Goal: Task Accomplishment & Management: Use online tool/utility

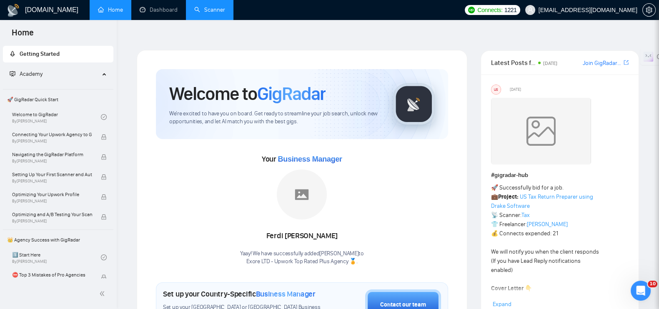
click at [202, 13] on link "Scanner" at bounding box center [209, 9] width 31 height 7
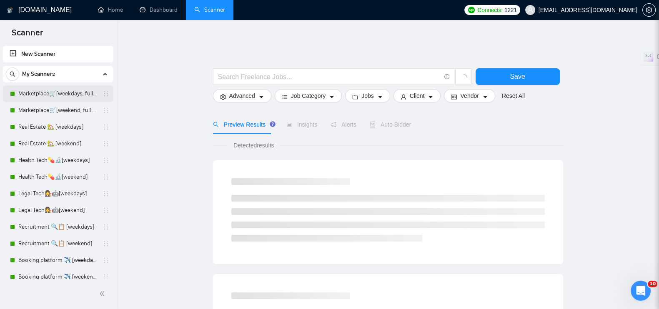
click at [25, 97] on link "Marketplace🛒[weekdays, full description]" at bounding box center [57, 93] width 79 height 17
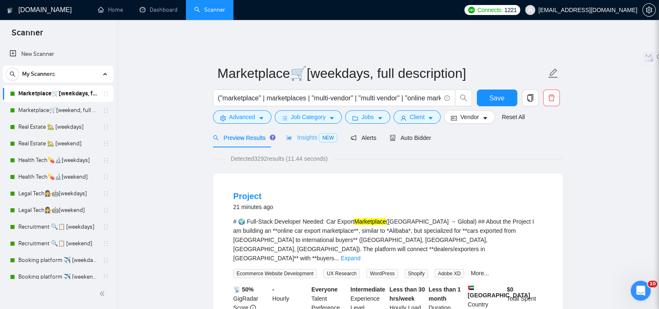
click at [297, 138] on div "Insights NEW" at bounding box center [311, 138] width 51 height 20
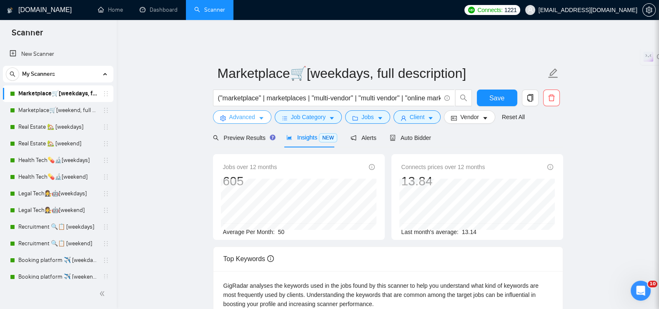
click at [250, 113] on span "Advanced" at bounding box center [242, 117] width 26 height 9
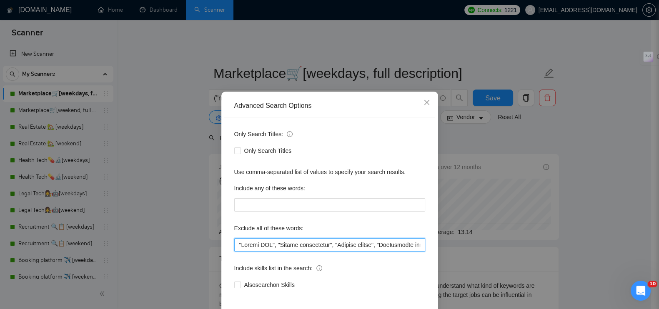
click at [234, 245] on input "text" at bounding box center [329, 244] width 191 height 13
paste input ""wordpress developer", "wordpress web developer", "wordpress website developer"…"
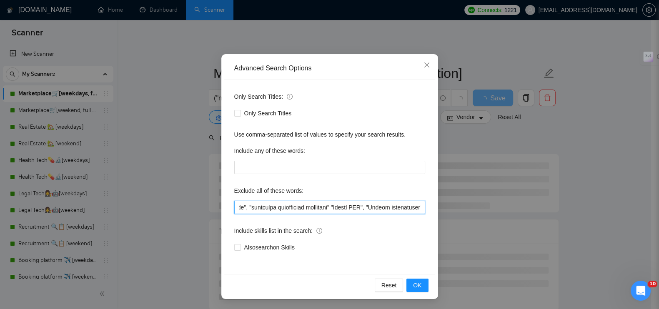
scroll to position [0, 756]
click at [375, 208] on input "text" at bounding box center [329, 207] width 191 height 13
drag, startPoint x: 377, startPoint y: 210, endPoint x: 133, endPoint y: 189, distance: 245.2
click at [103, 194] on div "Advanced Search Options Only Search Titles: Only Search Titles Use comma-separa…" at bounding box center [329, 154] width 659 height 309
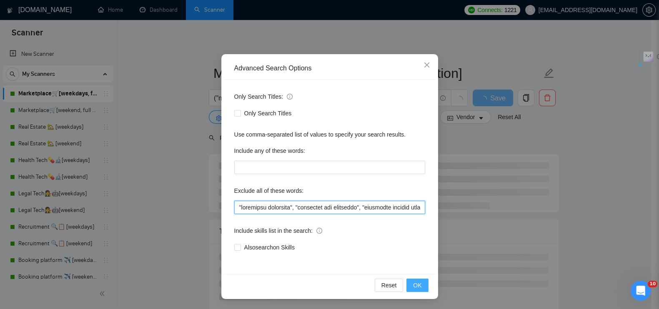
type input ""wordpress developer", "wordpress web developer", "wordpress website developer"…"
click at [416, 287] on span "OK" at bounding box center [417, 285] width 8 height 9
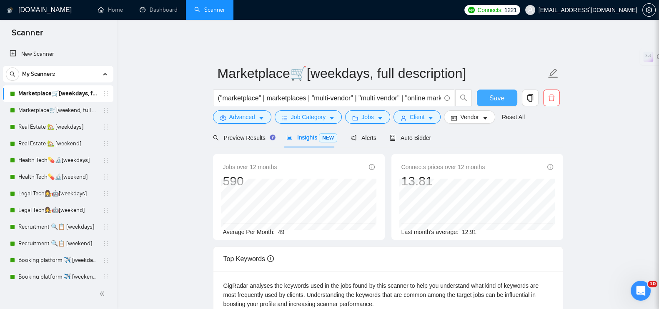
click at [508, 90] on button "Save" at bounding box center [497, 98] width 40 height 17
click at [35, 113] on link "Marketplace🛒[weekend, full description]" at bounding box center [57, 110] width 79 height 17
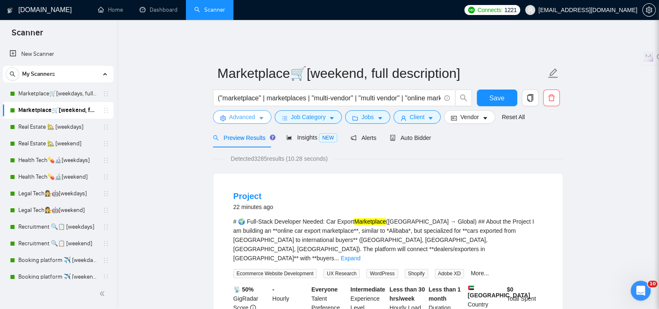
click at [247, 110] on button "Advanced" at bounding box center [242, 116] width 58 height 13
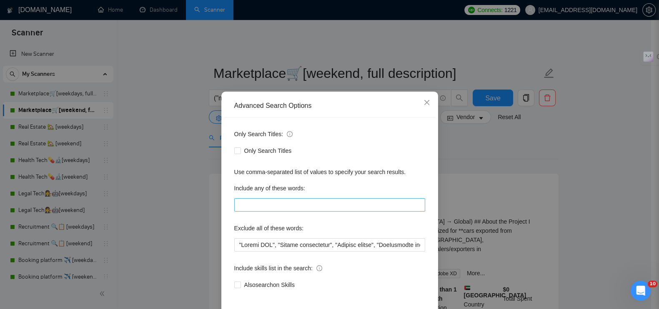
scroll to position [38, 0]
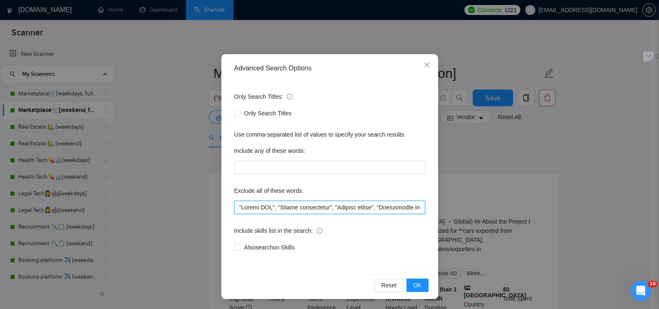
click at [234, 211] on input "text" at bounding box center [329, 207] width 191 height 13
paste input ""wordpress developer", "wordpress web developer", "wordpress website developer"…"
type input ""wordpress developer", "wordpress web developer", "wordpress website developer"…"
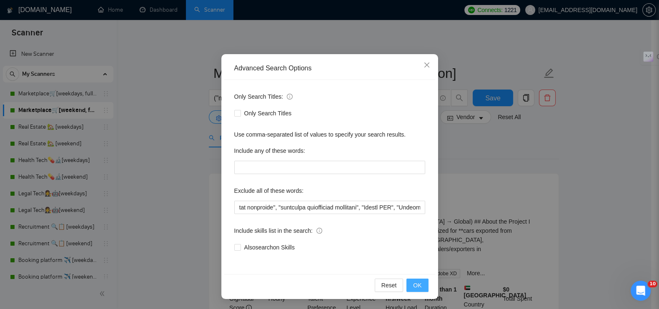
click at [414, 284] on span "OK" at bounding box center [417, 285] width 8 height 9
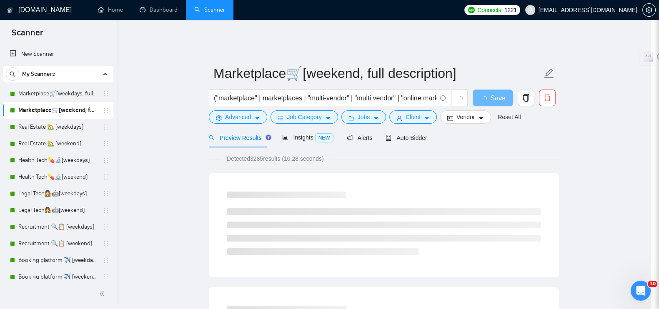
scroll to position [0, 0]
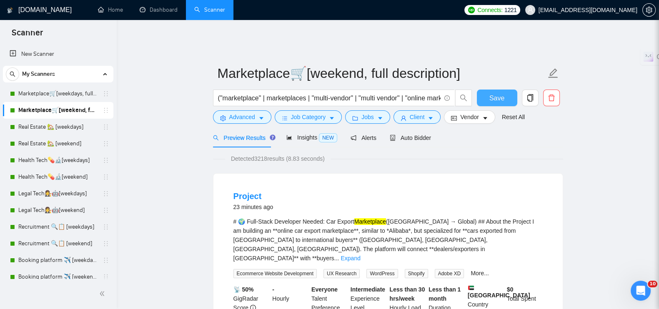
click at [494, 97] on span "Save" at bounding box center [496, 98] width 15 height 10
click at [304, 134] on span "Insights NEW" at bounding box center [311, 137] width 51 height 7
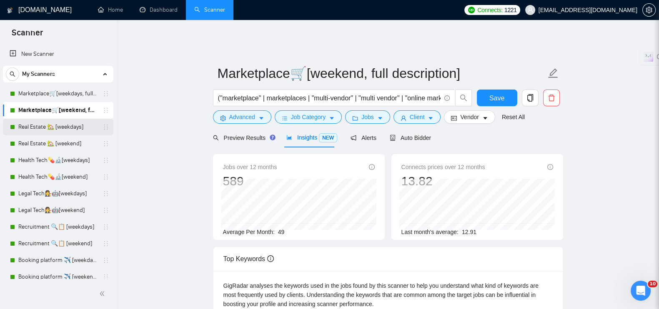
click at [56, 125] on link "Real Estate 🏡 [weekdays]" at bounding box center [57, 127] width 79 height 17
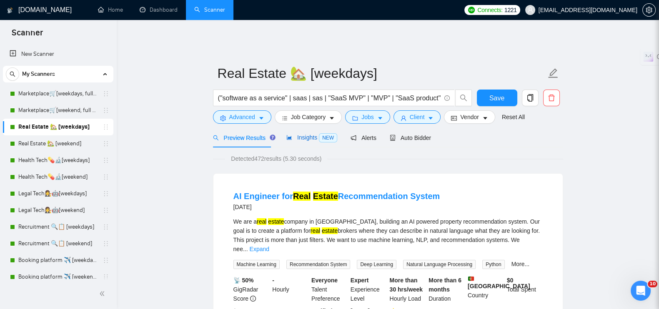
click at [293, 134] on span "Insights NEW" at bounding box center [311, 137] width 51 height 7
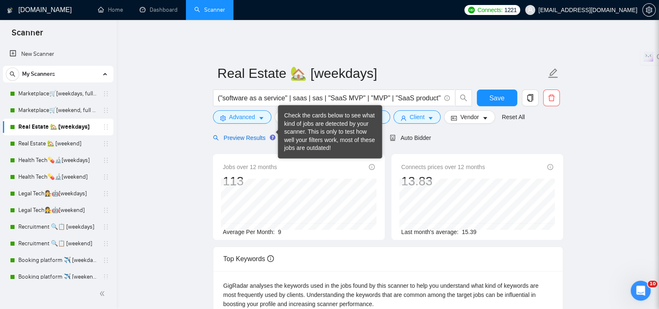
click at [253, 135] on span "Preview Results" at bounding box center [243, 138] width 60 height 7
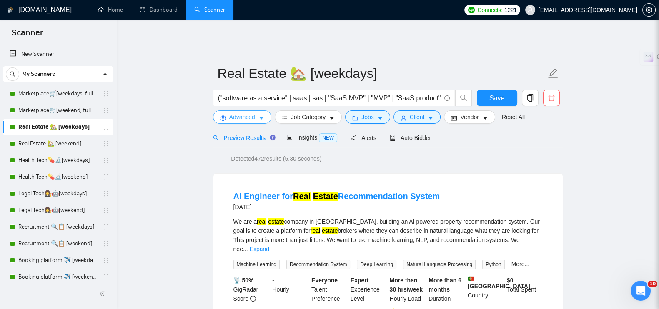
click at [247, 114] on span "Advanced" at bounding box center [242, 117] width 26 height 9
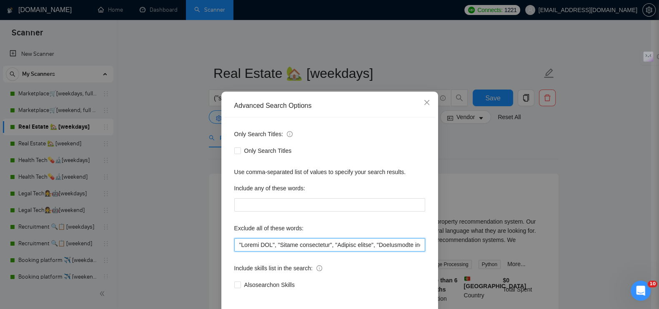
click at [234, 243] on input "text" at bounding box center [329, 244] width 191 height 13
paste input ""wordpress developer", "wordpress web developer", "wordpress website developer"…"
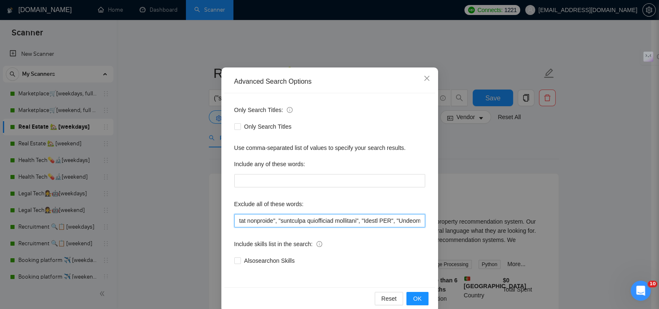
scroll to position [38, 0]
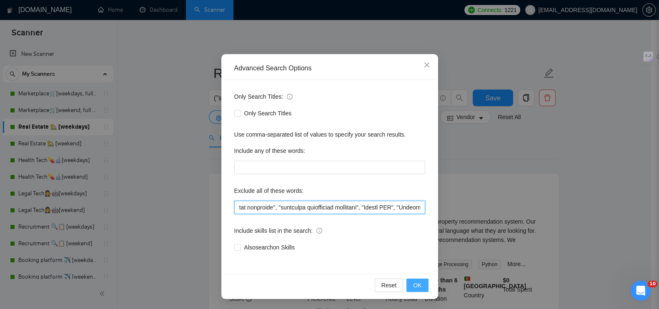
type input ""wordpress developer", "wordpress web developer", "wordpress website developer"…"
click at [409, 288] on button "OK" at bounding box center [417, 285] width 22 height 13
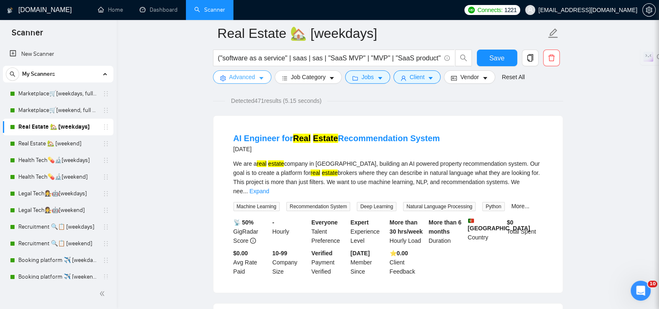
scroll to position [0, 0]
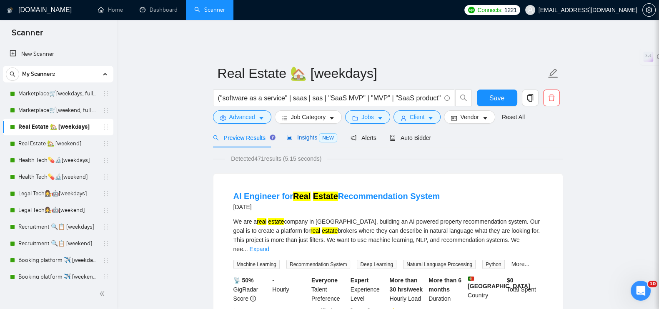
click at [301, 136] on div "Insights NEW" at bounding box center [311, 138] width 51 height 10
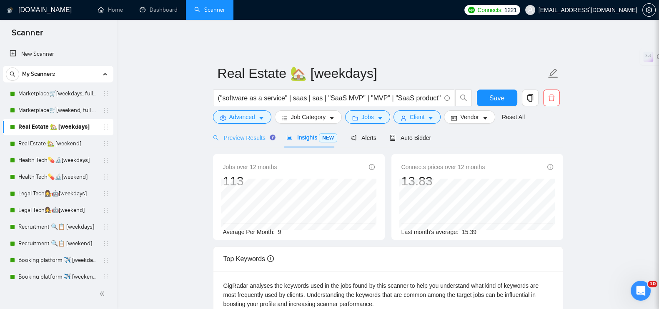
click at [255, 128] on div "Preview Results" at bounding box center [243, 138] width 60 height 20
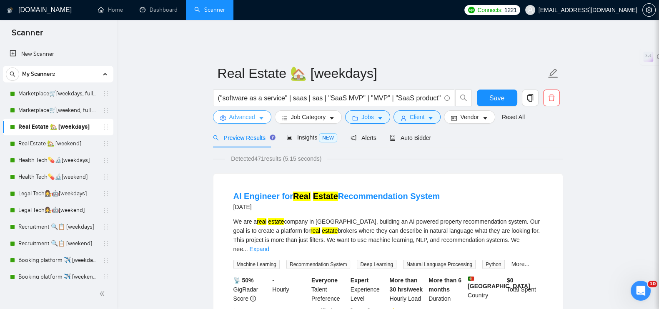
click at [258, 115] on icon "caret-down" at bounding box center [261, 118] width 6 height 6
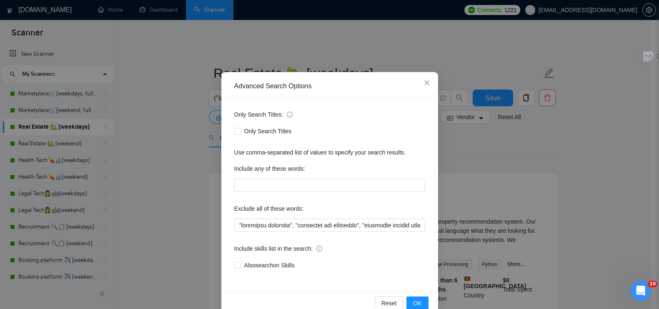
scroll to position [38, 0]
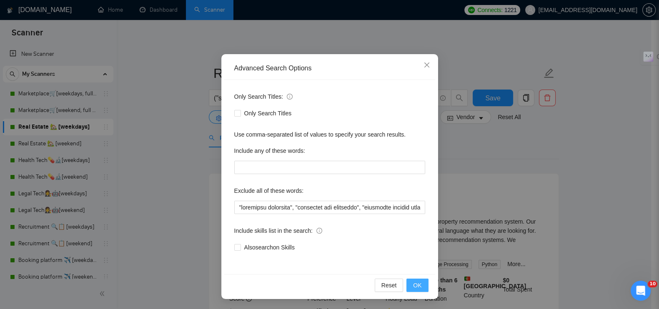
click at [406, 281] on button "OK" at bounding box center [417, 285] width 22 height 13
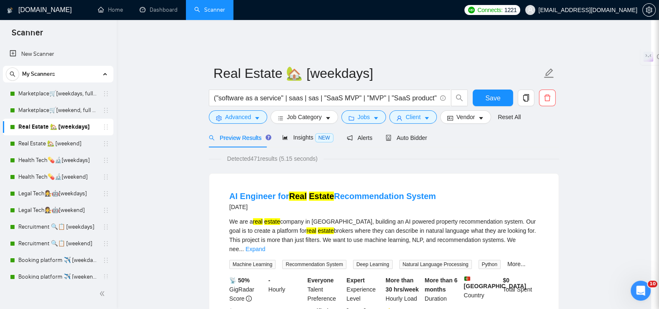
scroll to position [0, 0]
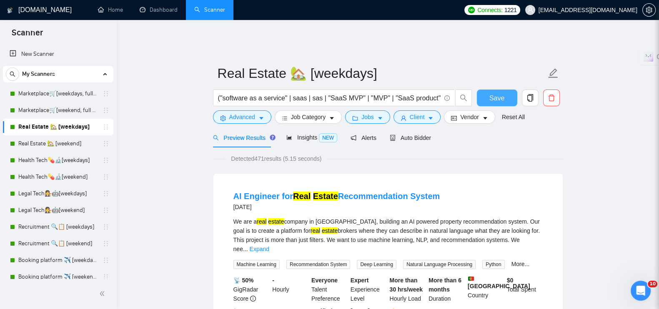
click at [490, 99] on button "Save" at bounding box center [497, 98] width 40 height 17
click at [48, 148] on link "Real Estate 🏡 [weekend]" at bounding box center [57, 143] width 79 height 17
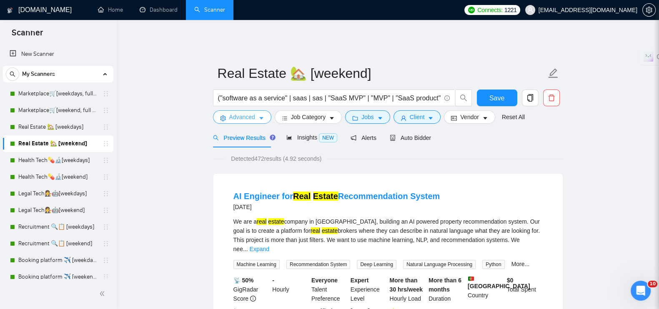
click at [243, 113] on span "Advanced" at bounding box center [242, 117] width 26 height 9
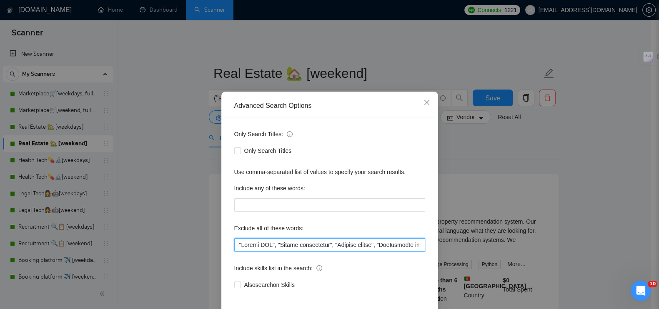
click at [234, 247] on input "text" at bounding box center [329, 244] width 191 height 13
paste input ""wordpress developer", "wordpress web developer", "wordpress website developer"…"
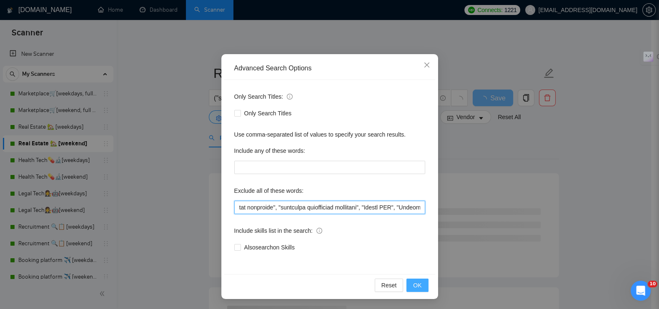
type input ""wordpress developer", "wordpress web developer", "wordpress website developer"…"
click at [414, 286] on span "OK" at bounding box center [417, 285] width 8 height 9
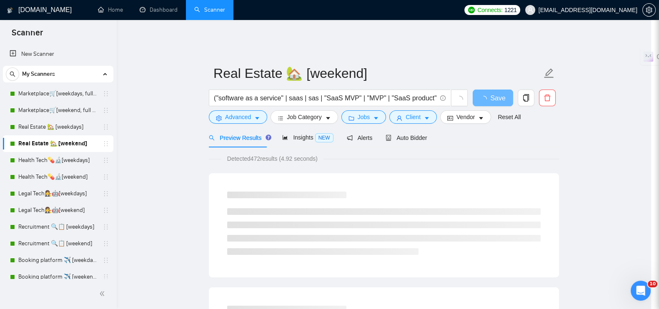
scroll to position [0, 0]
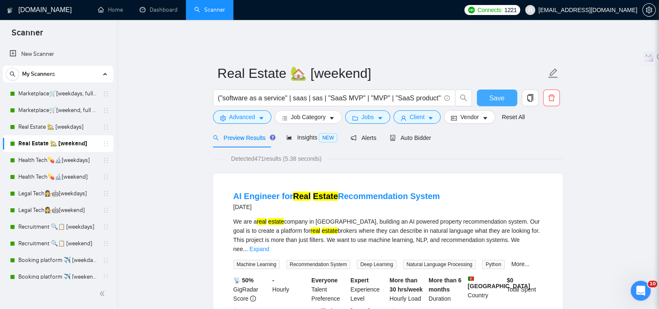
click at [484, 93] on button "Save" at bounding box center [497, 98] width 40 height 17
click at [63, 163] on link "Health Tech💊🔬[weekdays]" at bounding box center [57, 160] width 79 height 17
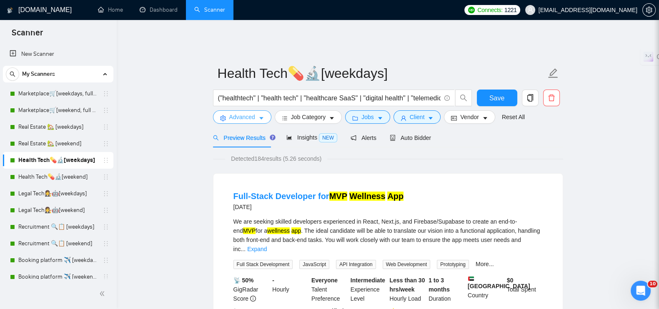
click at [245, 113] on span "Advanced" at bounding box center [242, 117] width 26 height 9
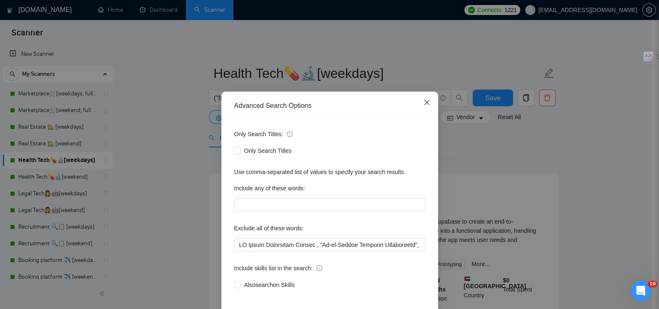
click at [418, 103] on span "Close" at bounding box center [427, 103] width 23 height 23
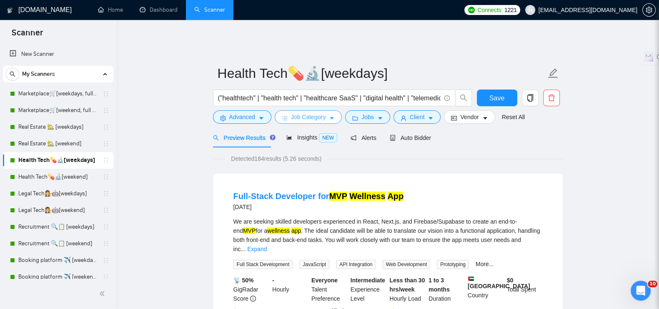
click at [321, 113] on span "Job Category" at bounding box center [308, 117] width 35 height 9
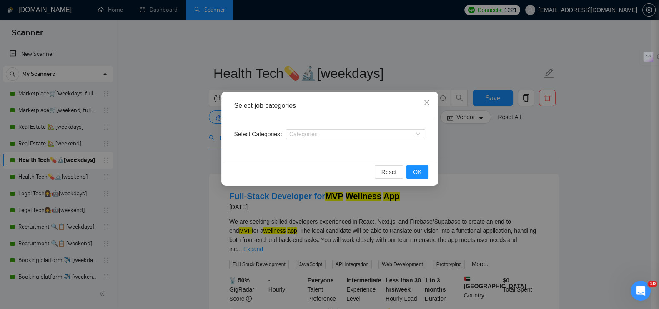
click at [202, 179] on div "Select job categories Select Categories Categories Reset OK" at bounding box center [329, 154] width 659 height 309
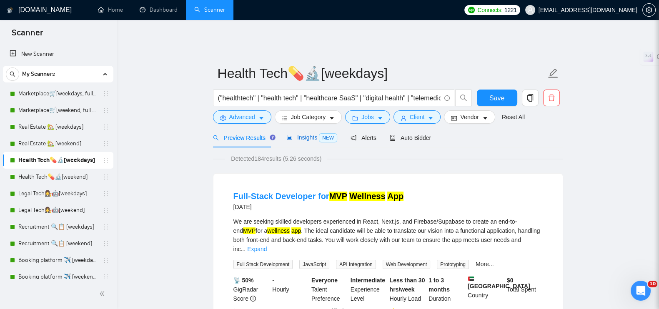
click at [305, 134] on span "Insights NEW" at bounding box center [311, 137] width 51 height 7
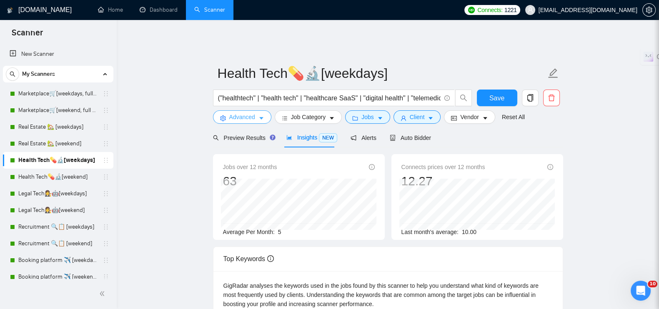
click at [235, 115] on span "Advanced" at bounding box center [242, 117] width 26 height 9
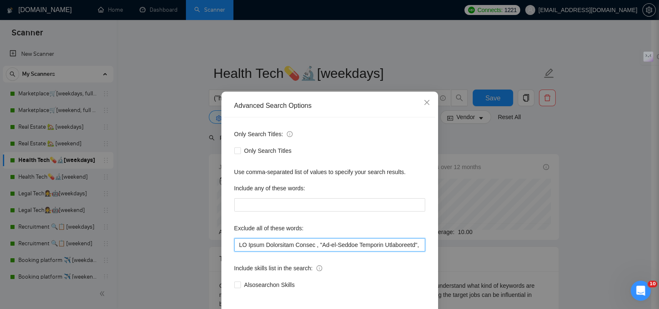
click at [235, 245] on input "text" at bounding box center [329, 244] width 191 height 13
paste input ""wordpress developer", "wordpress web developer", "wordpress website developer"…"
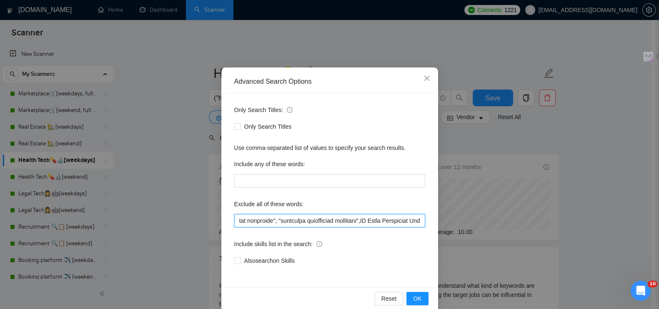
scroll to position [38, 0]
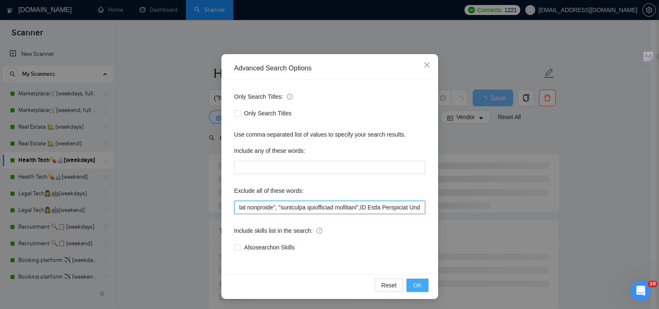
type input ""wordpress developer", "wordpress web developer", "wordpress website developer"…"
click at [419, 280] on button "OK" at bounding box center [417, 285] width 22 height 13
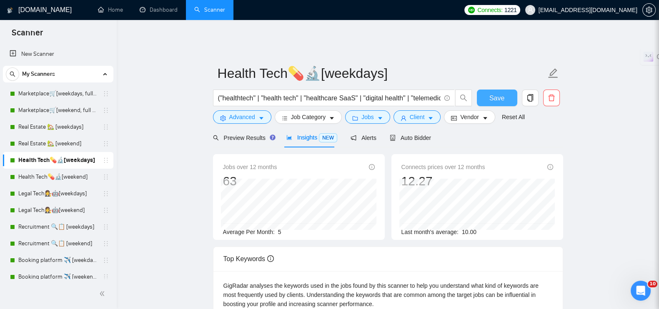
click at [488, 94] on button "Save" at bounding box center [497, 98] width 40 height 17
click at [29, 176] on link "Health Tech💊🔬[weekend]" at bounding box center [57, 177] width 79 height 17
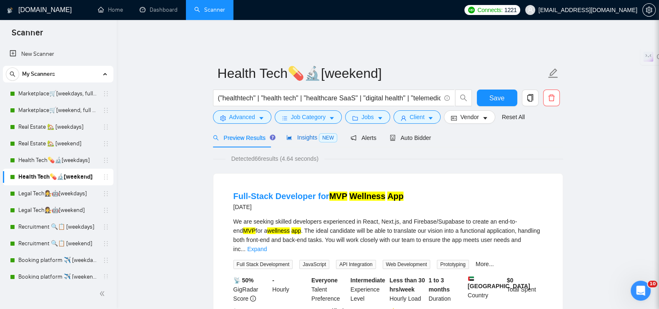
click at [304, 134] on span "Insights NEW" at bounding box center [311, 137] width 51 height 7
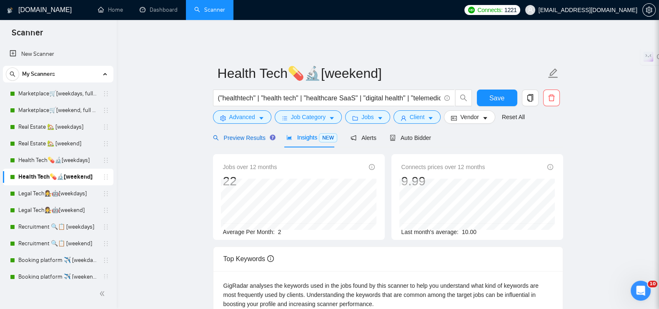
click at [229, 135] on span "Preview Results" at bounding box center [243, 138] width 60 height 7
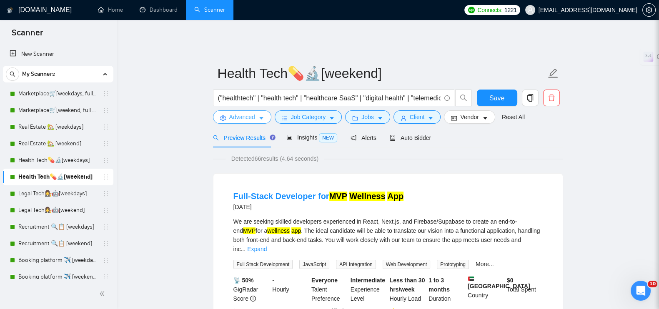
click at [248, 115] on span "Advanced" at bounding box center [242, 117] width 26 height 9
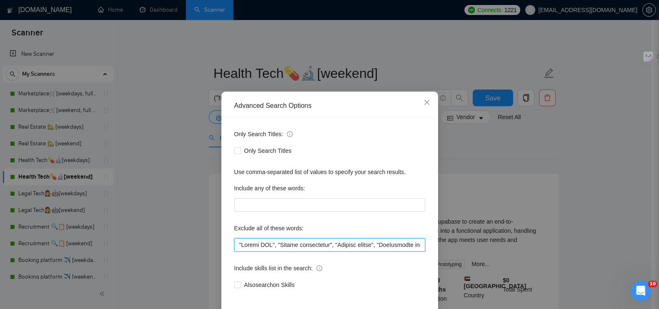
click at [234, 241] on input "text" at bounding box center [329, 244] width 191 height 13
paste input ""wordpress developer", "wordpress web developer", "wordpress website developer"…"
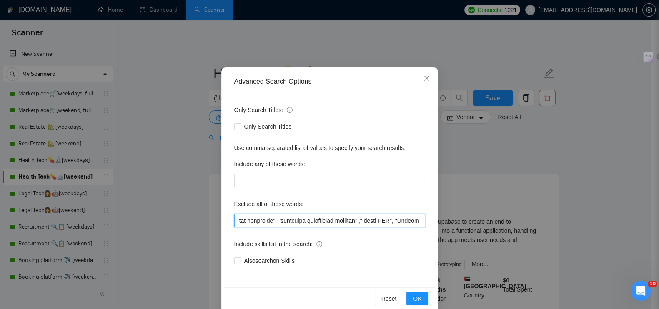
scroll to position [38, 0]
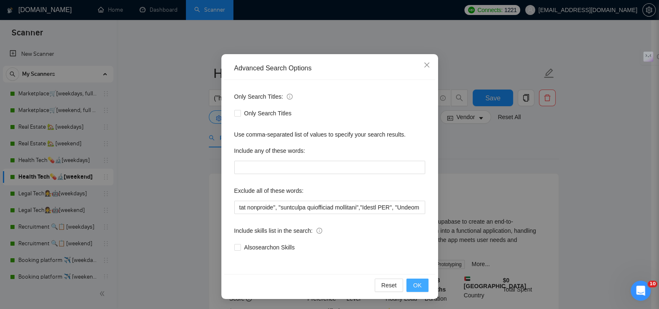
click at [414, 284] on span "OK" at bounding box center [417, 285] width 8 height 9
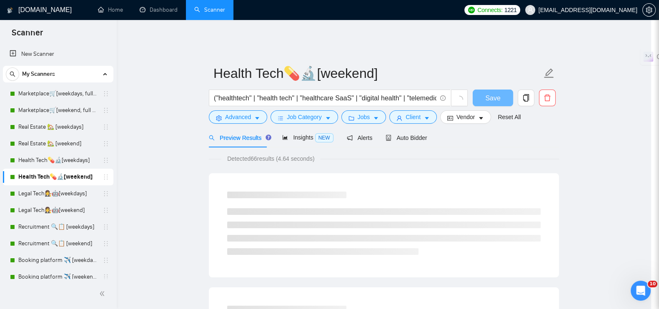
scroll to position [0, 0]
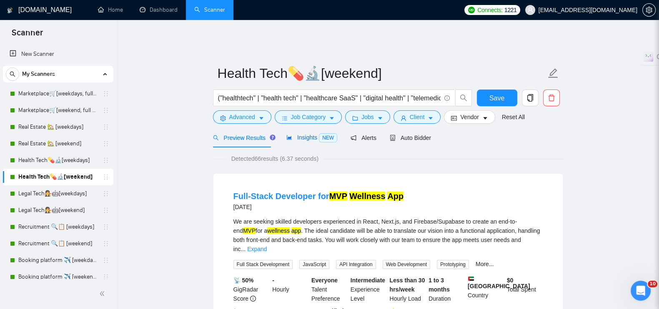
click at [306, 133] on div "Insights NEW" at bounding box center [311, 138] width 51 height 10
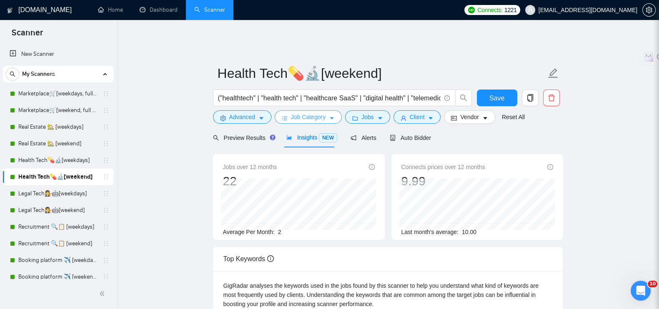
click at [308, 113] on span "Job Category" at bounding box center [308, 117] width 35 height 9
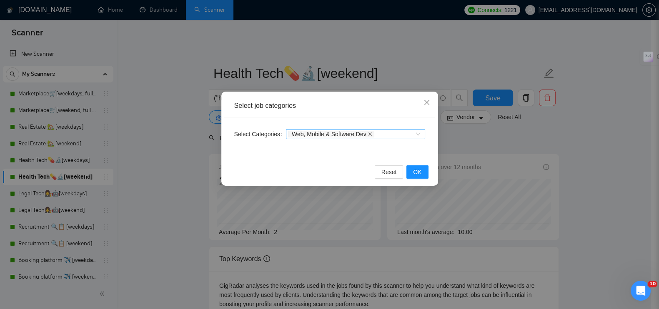
click at [369, 133] on icon "close" at bounding box center [370, 134] width 4 height 4
click at [413, 172] on button "OK" at bounding box center [417, 172] width 22 height 13
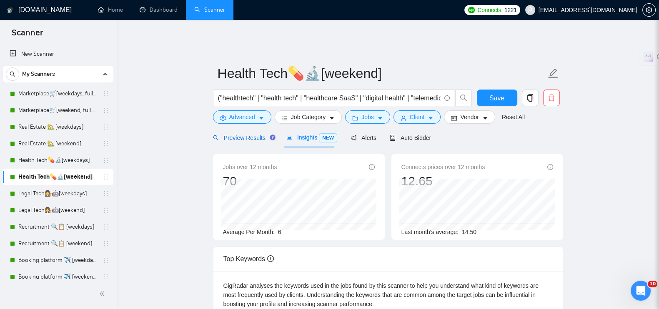
click at [239, 135] on span "Preview Results" at bounding box center [243, 138] width 60 height 7
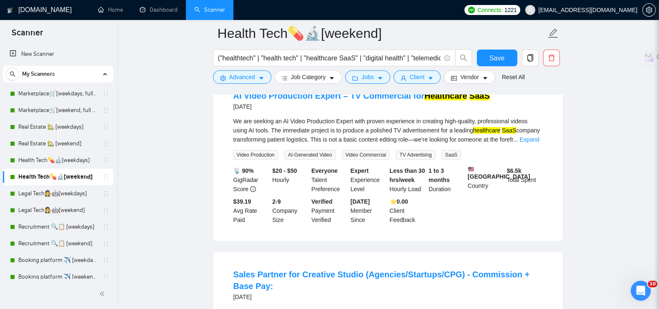
scroll to position [52, 0]
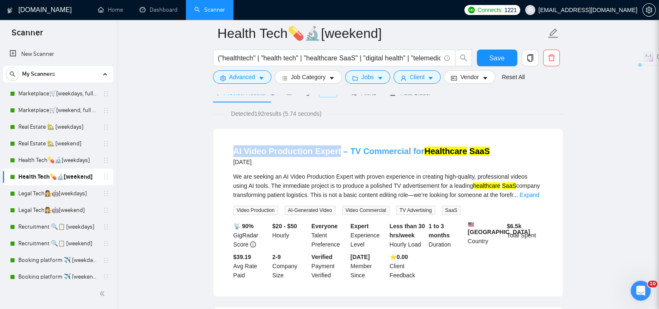
drag, startPoint x: 225, startPoint y: 143, endPoint x: 334, endPoint y: 145, distance: 108.8
click at [335, 145] on li "AI Video Production Expert – TV Commercial for Healthcare SaaS [DATE] We are se…" at bounding box center [387, 213] width 329 height 148
copy link "AI Video Production Expert"
click at [251, 74] on span "Advanced" at bounding box center [242, 77] width 26 height 9
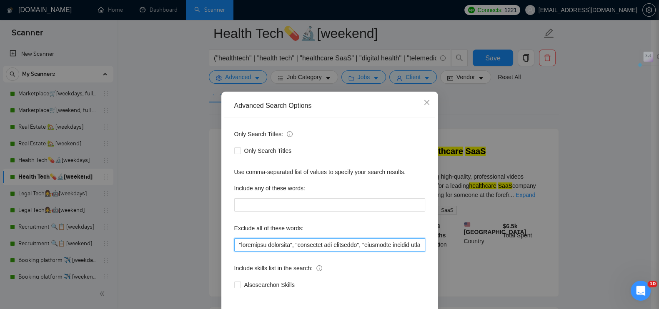
click at [235, 243] on input "text" at bounding box center [329, 244] width 191 height 13
paste input "AI Video Production Expert"
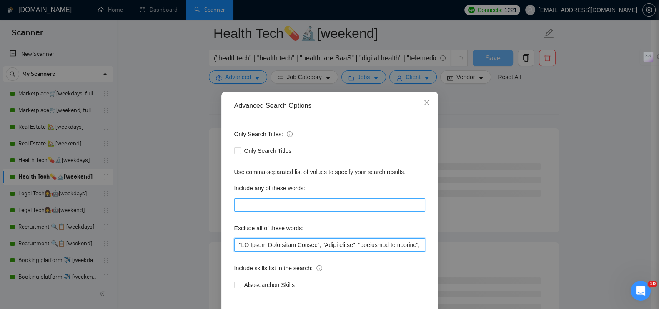
scroll to position [38, 0]
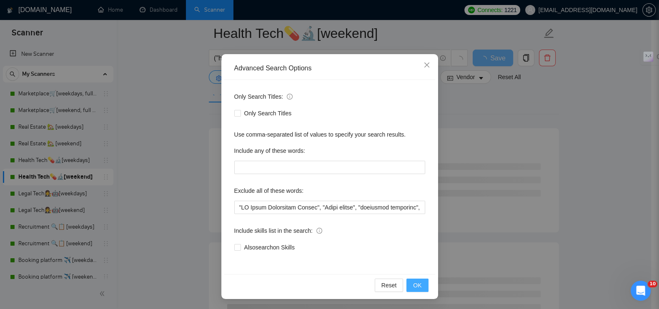
click at [415, 284] on span "OK" at bounding box center [417, 285] width 8 height 9
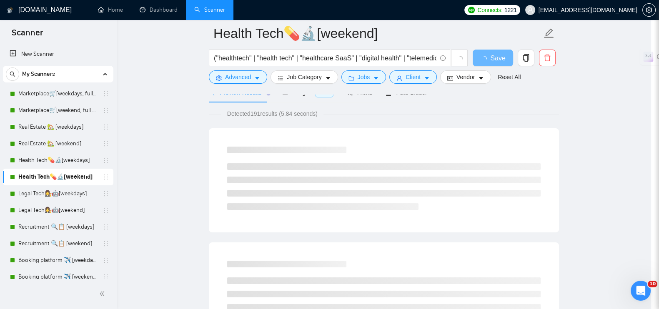
scroll to position [0, 0]
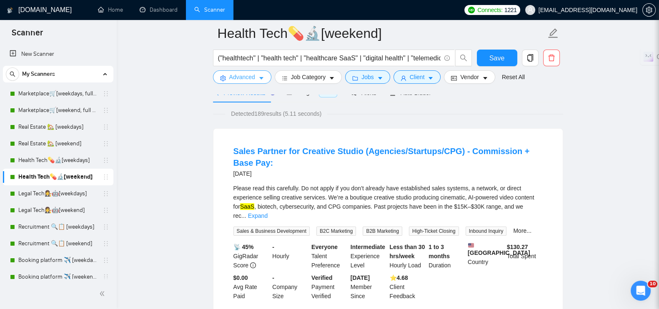
click at [258, 81] on icon "caret-down" at bounding box center [261, 78] width 6 height 6
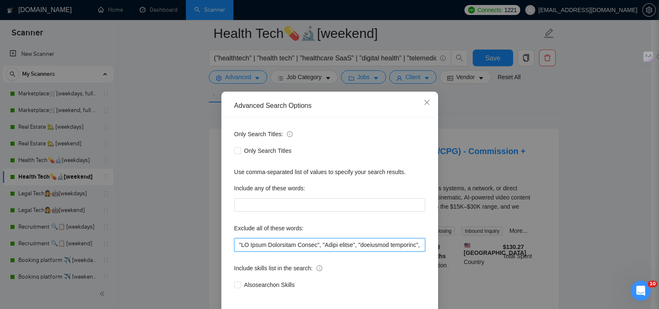
click at [234, 243] on input "text" at bounding box center [329, 244] width 191 height 13
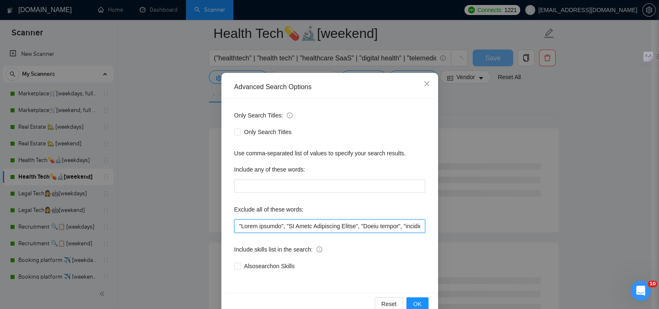
scroll to position [38, 0]
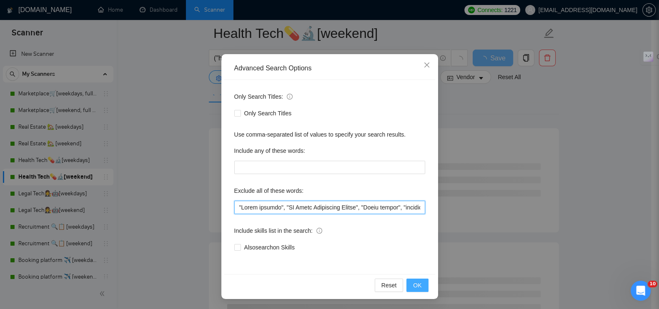
type input ""Sales partner", "AI Video Production Expert", "Sales expert", "wordpress devel…"
click at [413, 288] on span "OK" at bounding box center [417, 285] width 8 height 9
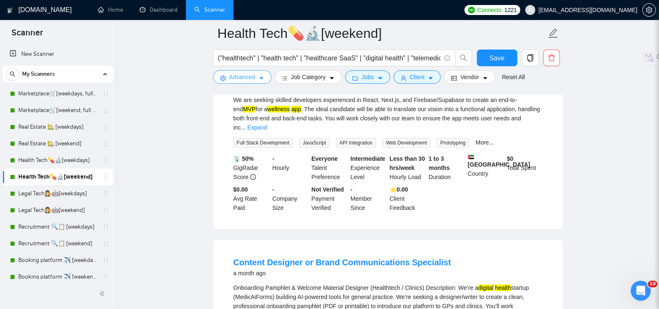
scroll to position [208, 0]
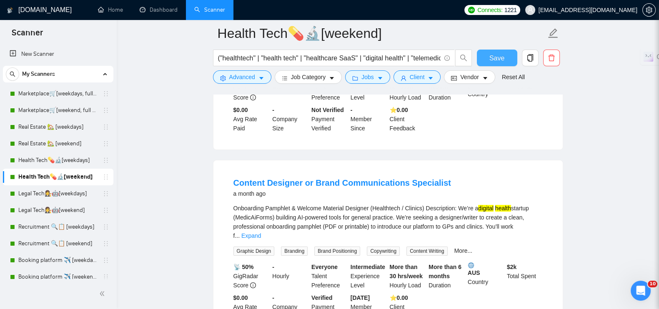
click at [504, 55] on button "Save" at bounding box center [497, 58] width 40 height 17
click at [54, 193] on link "Legal Tech👩‍⚖️🤖[weekdays]" at bounding box center [57, 194] width 79 height 17
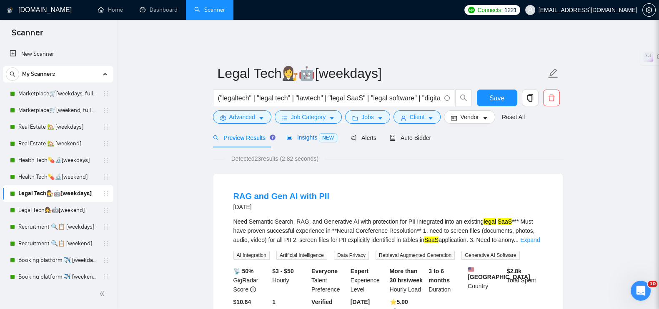
click at [297, 134] on span "Insights NEW" at bounding box center [311, 137] width 51 height 7
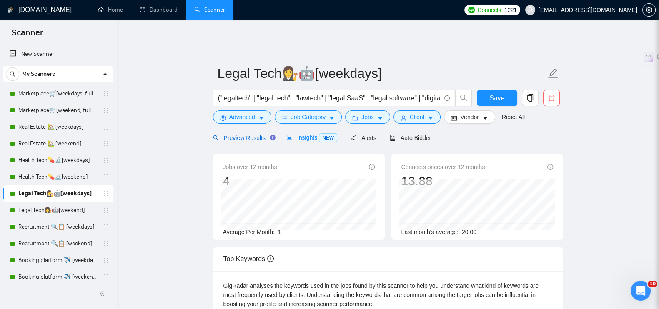
click at [247, 135] on span "Preview Results" at bounding box center [243, 138] width 60 height 7
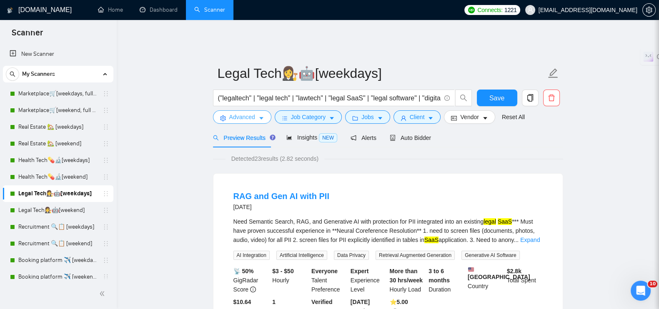
click at [246, 113] on span "Advanced" at bounding box center [242, 117] width 26 height 9
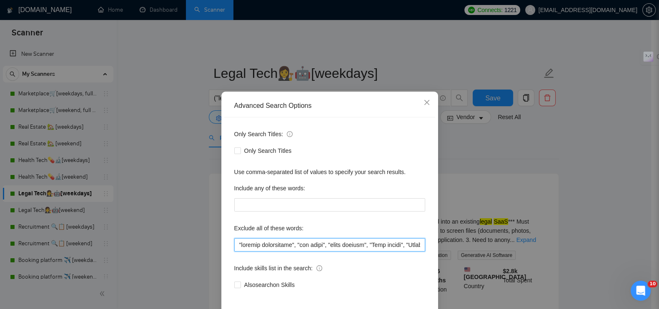
click at [234, 245] on input "text" at bounding box center [329, 244] width 191 height 13
paste input "AI Video Production Expert"
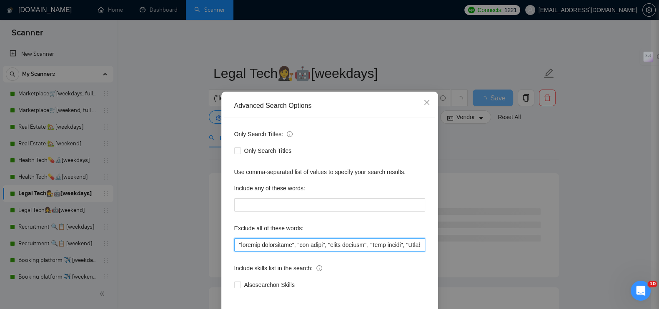
paste input ""wordpress developer", "wordpress web developer", "wordpress website developer"…"
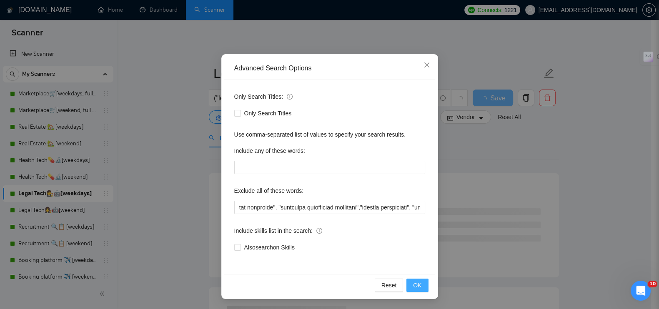
click at [407, 284] on button "OK" at bounding box center [417, 285] width 22 height 13
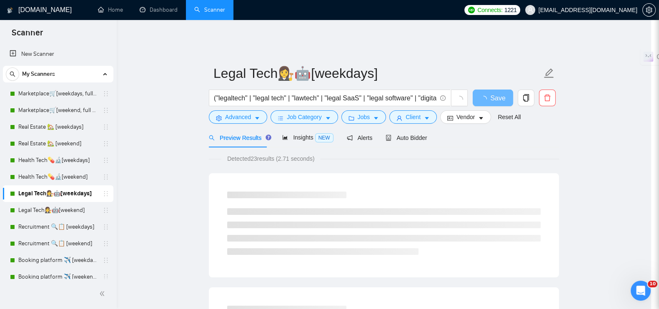
scroll to position [0, 0]
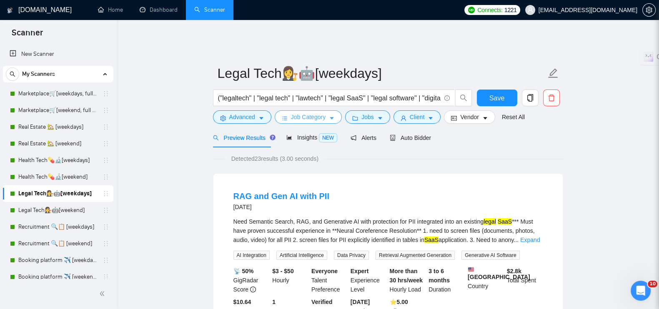
click at [298, 113] on span "Job Category" at bounding box center [308, 117] width 35 height 9
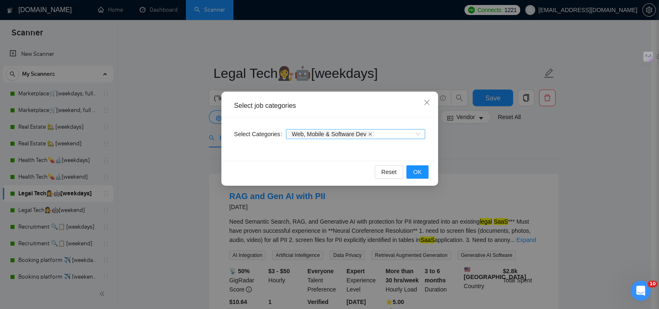
click at [368, 133] on icon "close" at bounding box center [370, 134] width 4 height 4
click at [418, 169] on span "OK" at bounding box center [417, 172] width 8 height 9
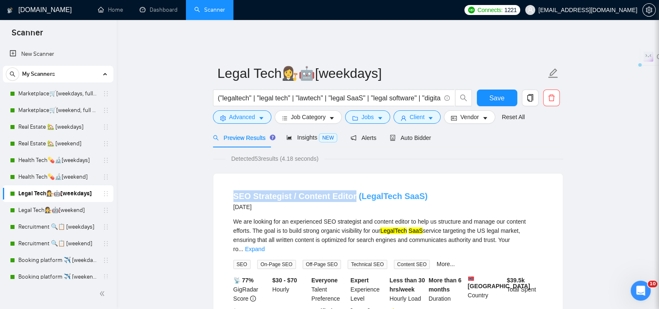
drag, startPoint x: 226, startPoint y: 188, endPoint x: 349, endPoint y: 189, distance: 123.0
click at [349, 189] on li "SEO Strategist / Content Editor (LegalTech SaaS) [DATE] We are looking for an e…" at bounding box center [387, 262] width 329 height 157
copy link "SEO Strategist / Content Editor"
click at [241, 113] on span "Advanced" at bounding box center [242, 117] width 26 height 9
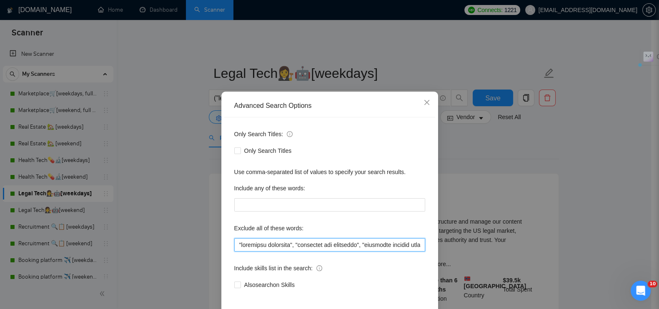
drag, startPoint x: 233, startPoint y: 243, endPoint x: 261, endPoint y: 240, distance: 27.4
click at [234, 243] on input "text" at bounding box center [329, 244] width 191 height 13
paste input "SEO Strategist / Content Editor"
click at [235, 246] on input "text" at bounding box center [329, 244] width 191 height 13
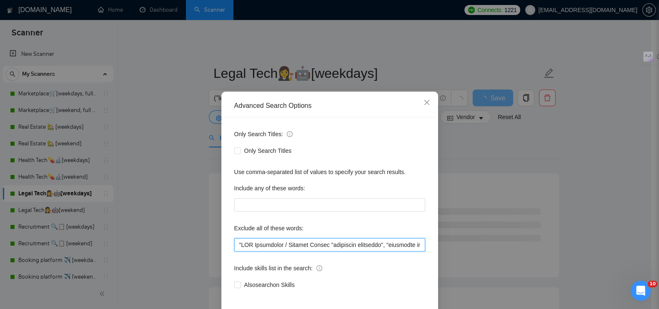
click at [273, 246] on input "text" at bounding box center [329, 244] width 191 height 13
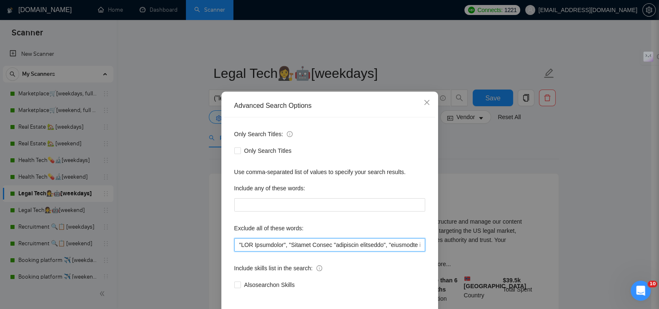
click at [318, 244] on input "text" at bounding box center [329, 244] width 191 height 13
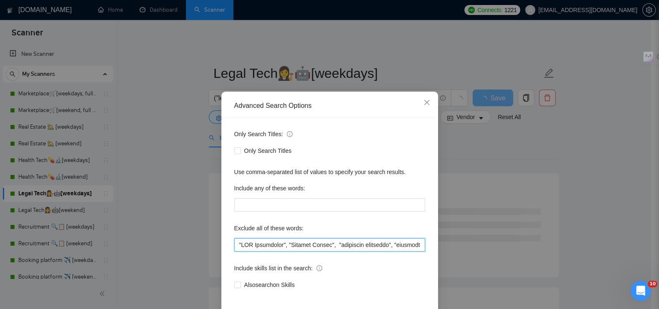
scroll to position [38, 0]
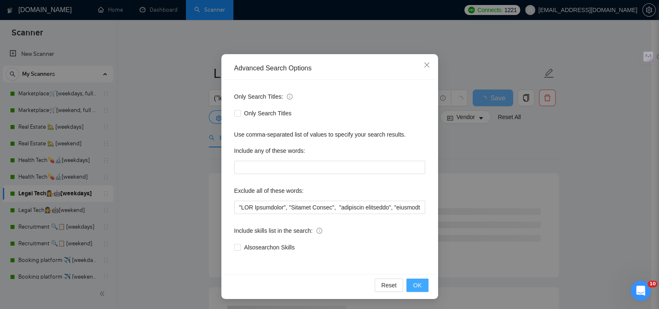
click at [420, 282] on button "OK" at bounding box center [417, 285] width 22 height 13
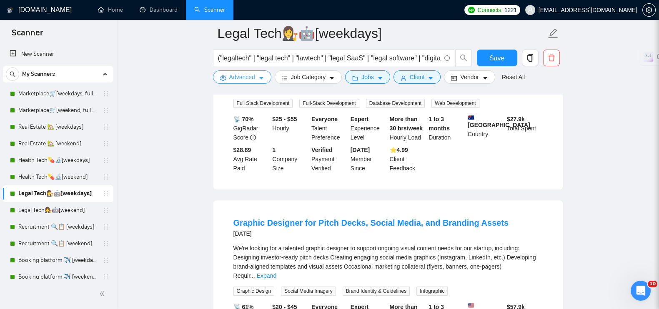
scroll to position [938, 0]
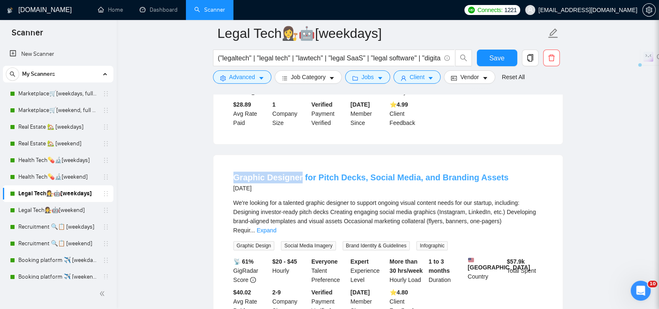
drag, startPoint x: 236, startPoint y: 151, endPoint x: 299, endPoint y: 151, distance: 63.0
click at [299, 165] on li "Graphic Designer for Pitch Decks, Social Media, and Branding Assets [DATE] We'r…" at bounding box center [387, 243] width 329 height 157
copy link "Graphic Designer"
click at [248, 76] on span "Advanced" at bounding box center [242, 77] width 26 height 9
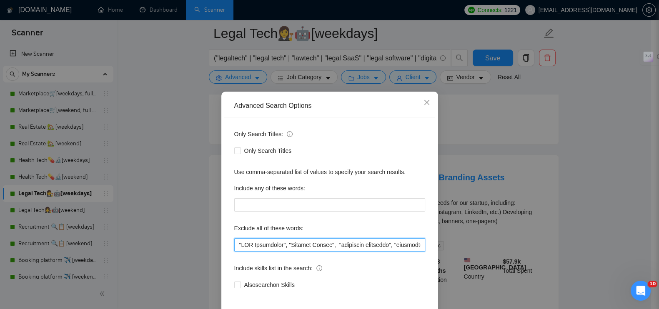
click at [234, 244] on input "text" at bounding box center [329, 244] width 191 height 13
paste input "Graphic Designer"
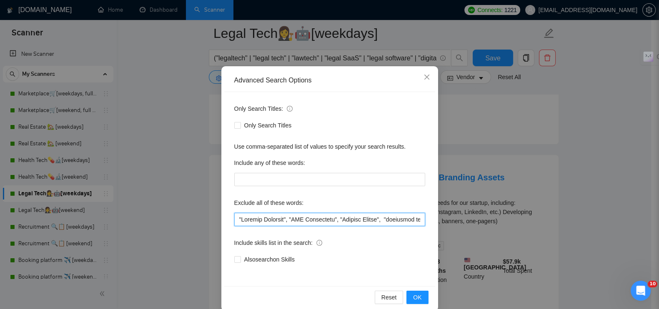
scroll to position [38, 0]
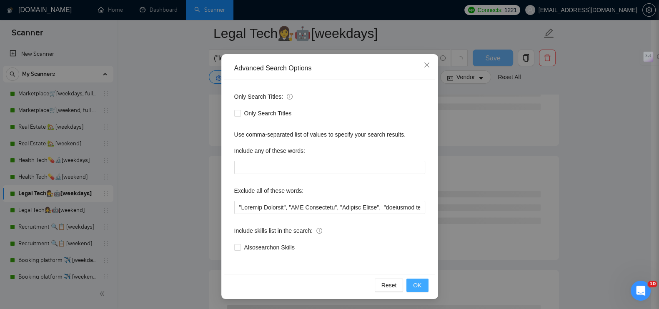
click at [416, 288] on span "OK" at bounding box center [417, 285] width 8 height 9
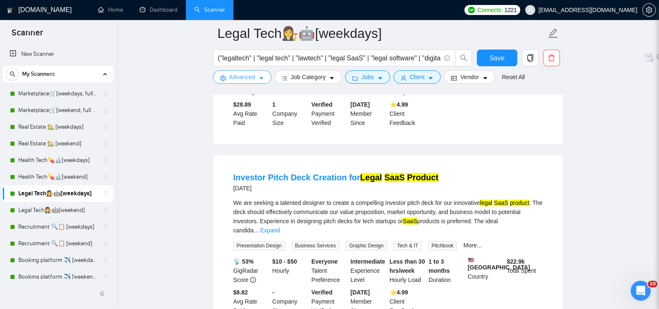
scroll to position [1094, 0]
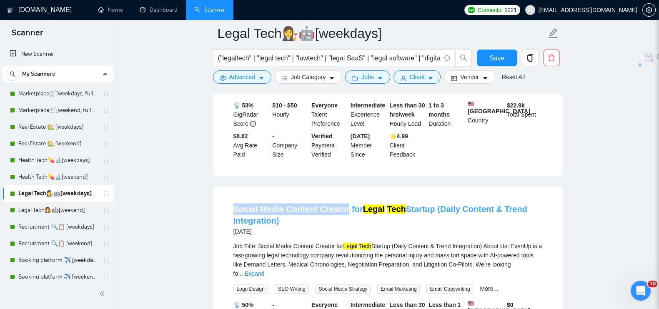
drag, startPoint x: 224, startPoint y: 176, endPoint x: 343, endPoint y: 180, distance: 118.9
click at [343, 197] on li "Social Media Content Creator for Legal Tech Startup (Daily Content & Trend Inte…" at bounding box center [387, 281] width 329 height 169
copy link "Social Media Content Creator"
click at [256, 72] on button "Advanced" at bounding box center [242, 76] width 58 height 13
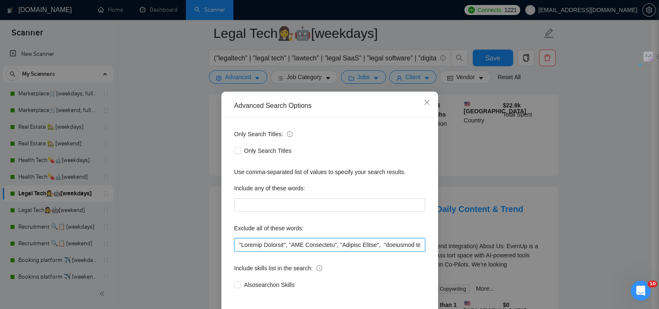
click at [234, 243] on input "text" at bounding box center [329, 244] width 191 height 13
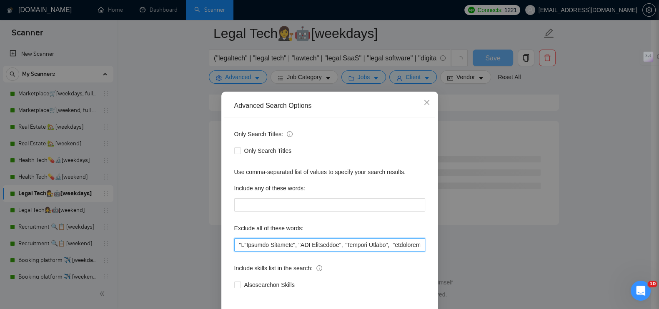
scroll to position [1081, 0]
paste input "Social Media Content Creator"
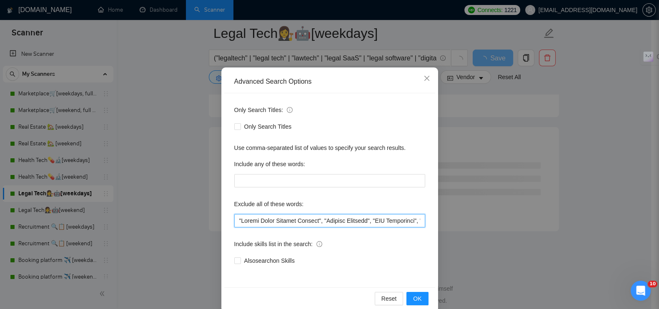
scroll to position [38, 0]
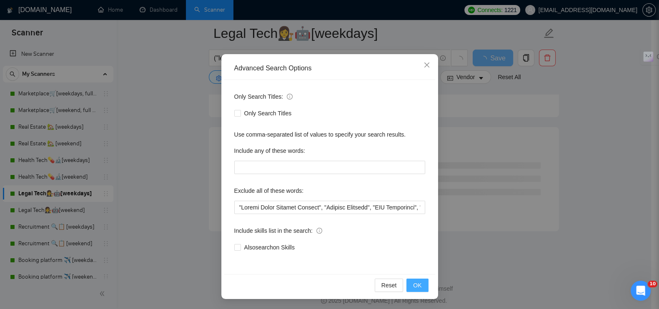
click at [408, 284] on button "OK" at bounding box center [417, 285] width 22 height 13
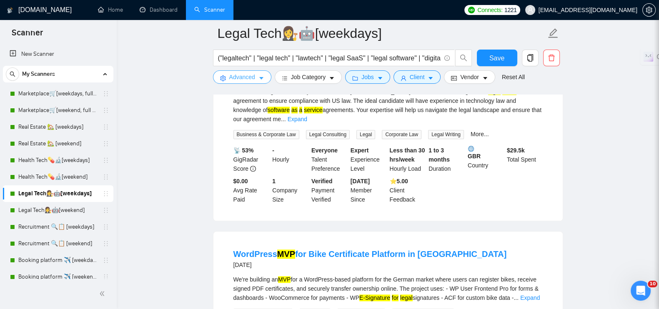
scroll to position [1081, 0]
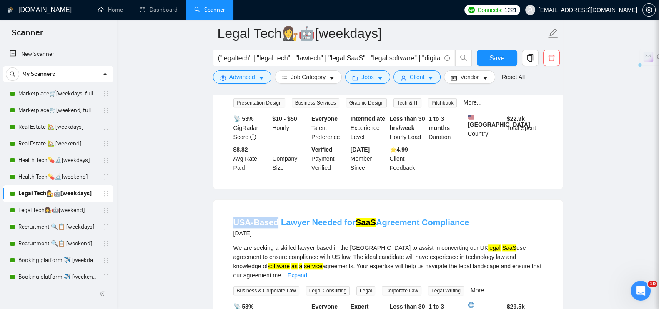
drag, startPoint x: 228, startPoint y: 193, endPoint x: 275, endPoint y: 193, distance: 46.3
click at [275, 210] on li "USA-Based Lawyer Needed for SaaS Agreement Compliance [DATE] We are seeking a s…" at bounding box center [387, 288] width 329 height 157
copy link "USA-Based"
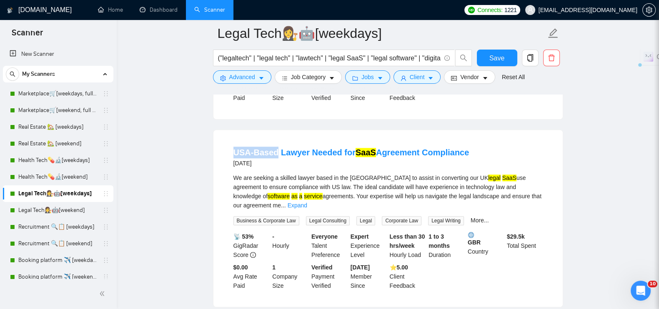
scroll to position [1185, 0]
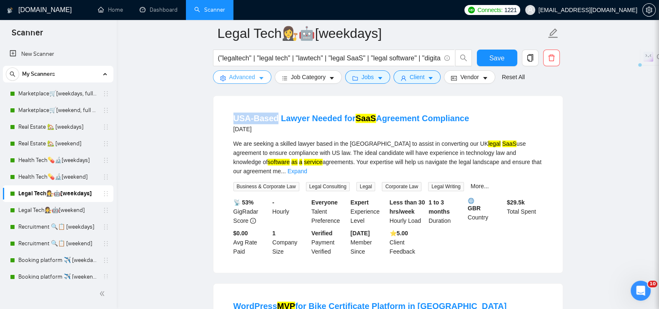
click at [263, 80] on icon "caret-down" at bounding box center [261, 78] width 6 height 6
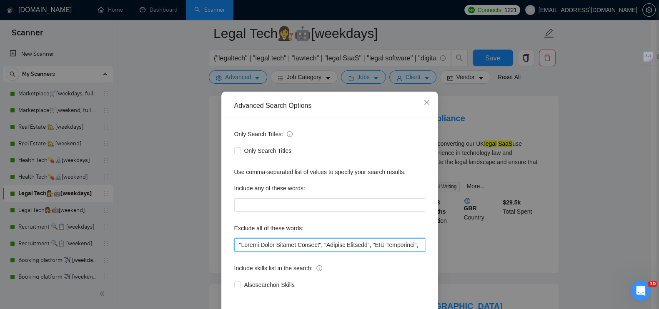
click at [234, 244] on input "text" at bounding box center [329, 244] width 191 height 13
paste input "USA-Based"
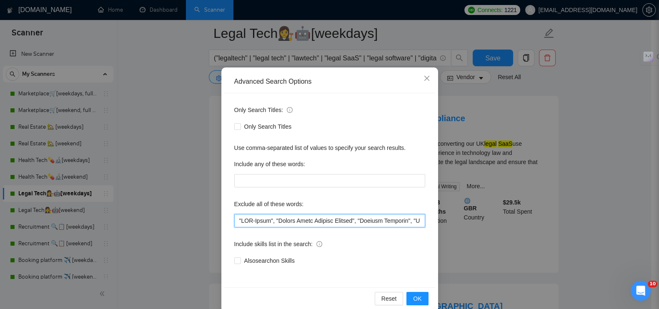
scroll to position [38, 0]
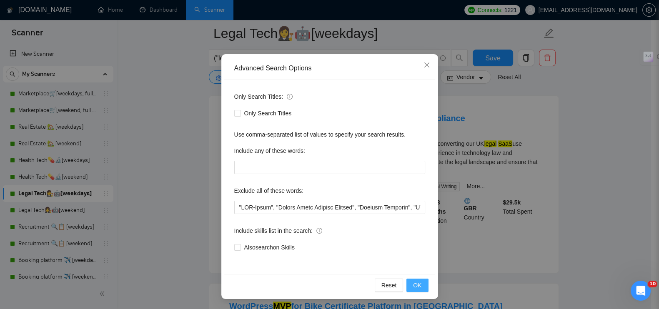
click at [406, 281] on button "OK" at bounding box center [417, 285] width 22 height 13
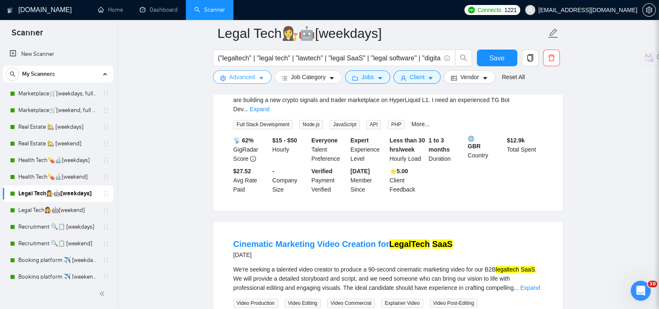
scroll to position [612, 0]
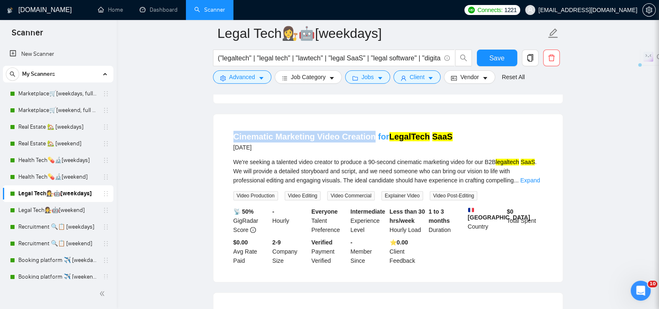
drag, startPoint x: 225, startPoint y: 123, endPoint x: 369, endPoint y: 120, distance: 143.4
click at [369, 124] on li "Cinematic Marketing Video Creation for LegalTech SaaS [DATE] We're seeking a ta…" at bounding box center [387, 198] width 329 height 148
click at [256, 76] on button "Advanced" at bounding box center [242, 76] width 58 height 13
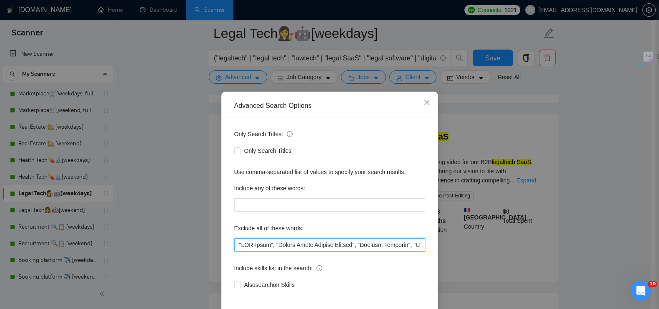
click at [234, 244] on input "text" at bounding box center [329, 244] width 191 height 13
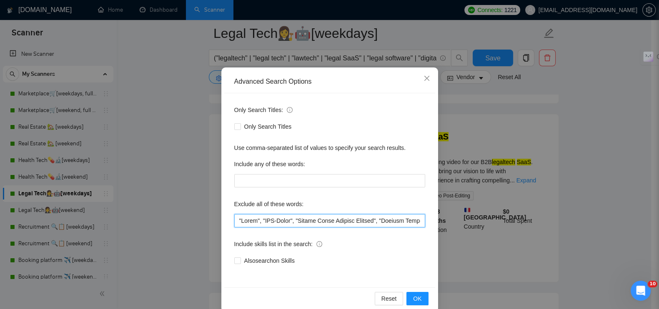
scroll to position [38, 0]
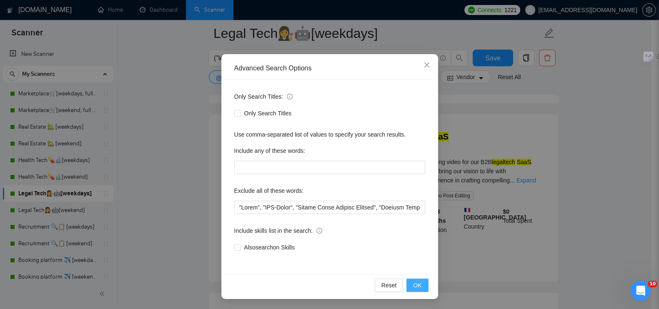
click at [406, 282] on button "OK" at bounding box center [417, 285] width 22 height 13
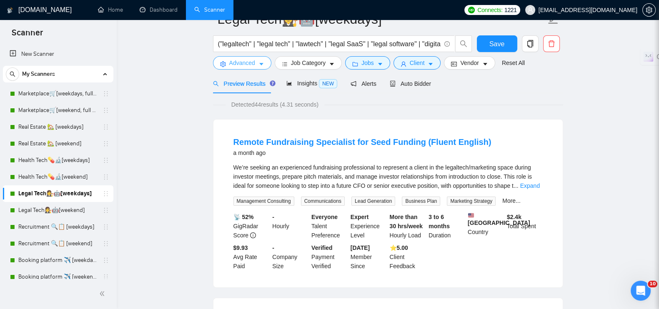
scroll to position [0, 0]
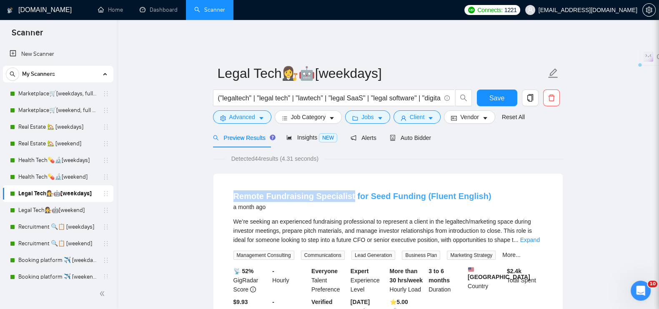
drag, startPoint x: 226, startPoint y: 191, endPoint x: 346, endPoint y: 193, distance: 119.7
click at [346, 193] on li "Remote Fundraising Specialist for Seed Funding (Fluent English) a month ago We’…" at bounding box center [387, 258] width 329 height 148
copy link "Remote Fundraising Specialist"
click at [254, 113] on span "Advanced" at bounding box center [242, 117] width 26 height 9
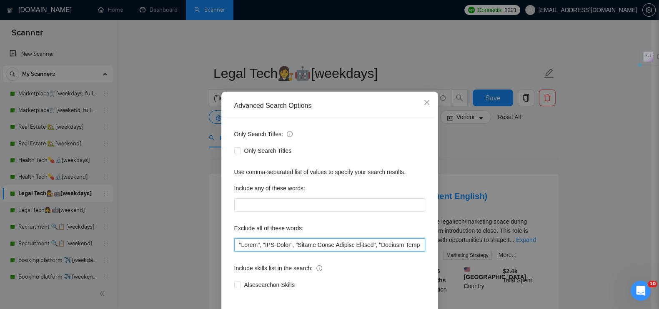
click at [234, 245] on input "text" at bounding box center [329, 244] width 191 height 13
paste input "Remote Fundraising Specialist"
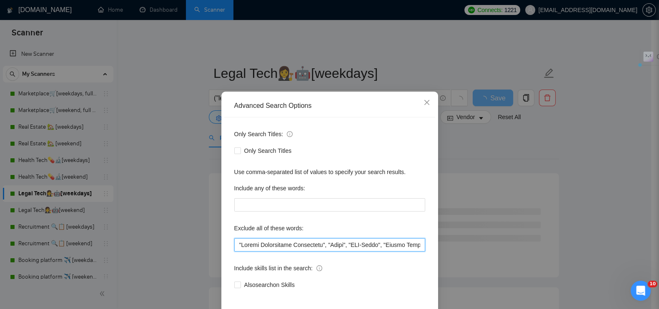
drag, startPoint x: 259, startPoint y: 245, endPoint x: 238, endPoint y: 247, distance: 20.5
click at [238, 247] on input "text" at bounding box center [329, 244] width 191 height 13
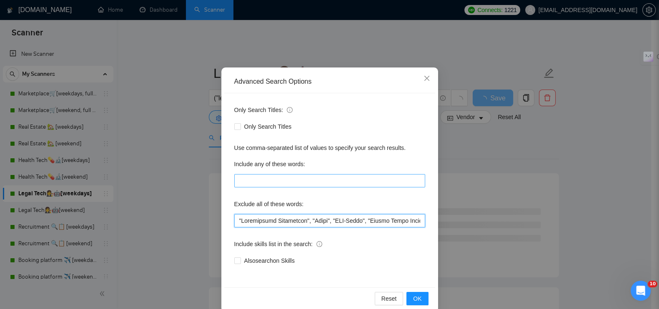
scroll to position [38, 0]
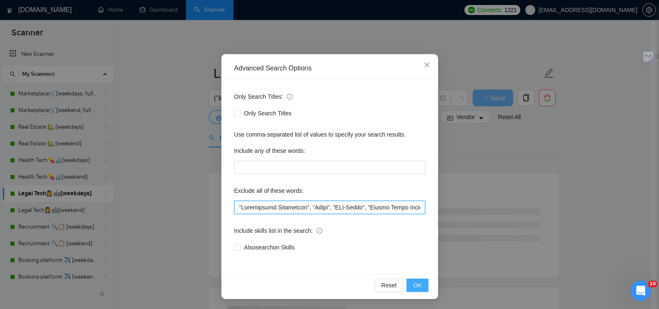
type input ""Loremipsumd Sitametcon", "Adipi", "ELI-Seddo", "Eiusmo Tempo Incidid Utlabor",…"
click at [421, 286] on button "OK" at bounding box center [417, 285] width 22 height 13
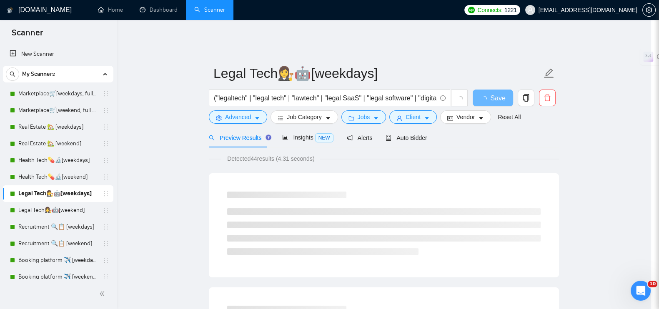
scroll to position [0, 0]
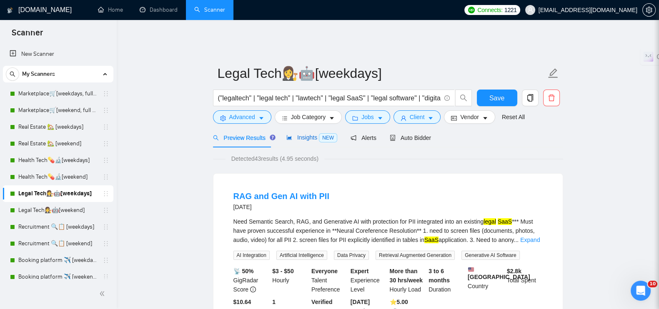
click at [296, 135] on span "Insights NEW" at bounding box center [311, 137] width 51 height 7
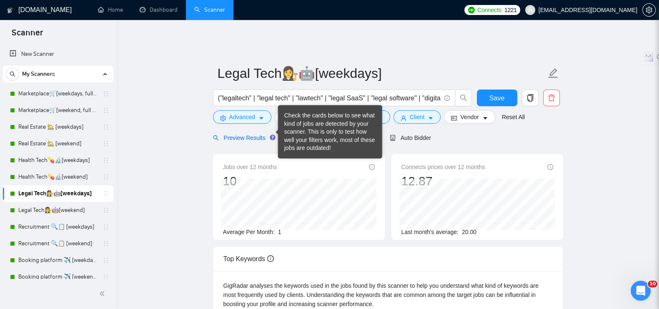
click at [256, 135] on span "Preview Results" at bounding box center [243, 138] width 60 height 7
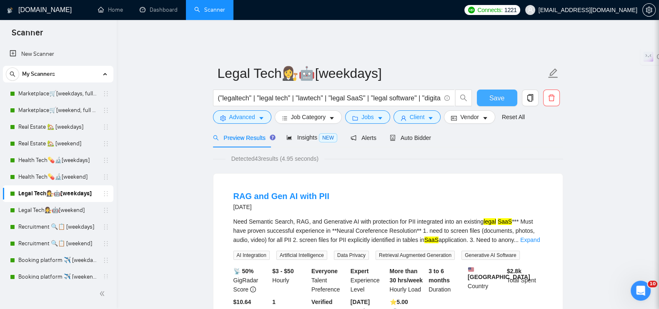
click at [504, 92] on button "Save" at bounding box center [497, 98] width 40 height 17
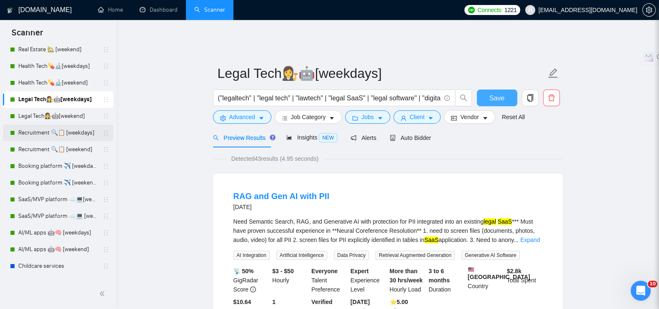
scroll to position [104, 0]
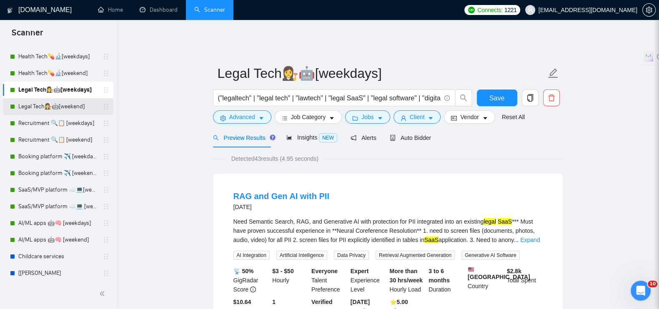
click at [39, 102] on link "Legal Tech👩‍⚖️🤖[weekend]" at bounding box center [57, 106] width 79 height 17
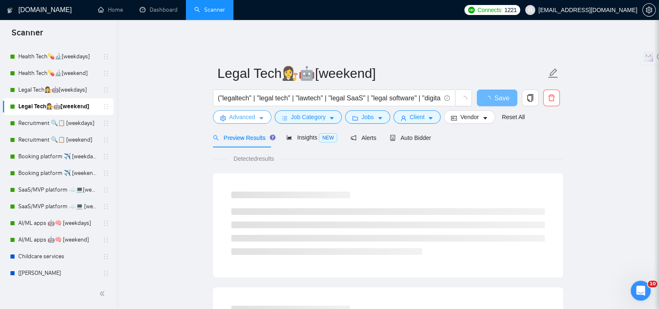
click at [246, 113] on span "Advanced" at bounding box center [242, 117] width 26 height 9
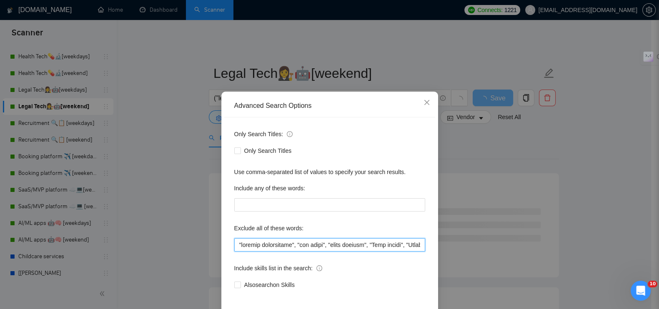
click at [234, 245] on input "text" at bounding box center [329, 244] width 191 height 13
paste input ""wordpress developer", "wordpress web developer", "wordpress website developer"…"
drag, startPoint x: 418, startPoint y: 246, endPoint x: 193, endPoint y: 230, distance: 225.7
click at [193, 230] on div "Advanced Search Options Only Search Titles: Only Search Titles Use comma-separa…" at bounding box center [329, 154] width 659 height 309
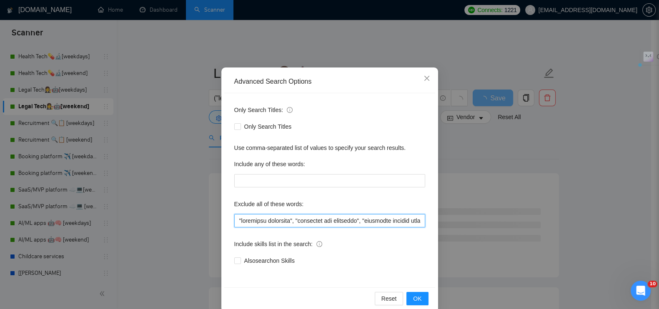
scroll to position [38, 0]
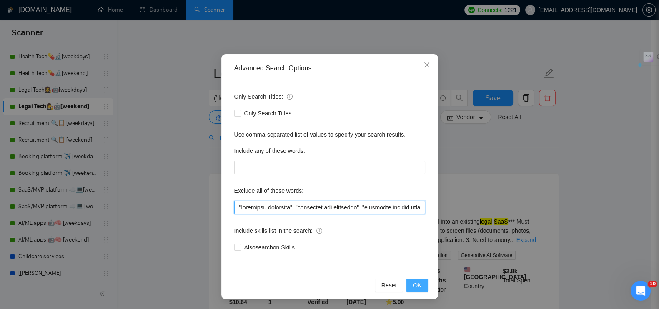
type input ""loremipsu dolorsita", "consectet adi elitseddo", "eiusmodte incidid utlaboree"…"
click at [413, 281] on span "OK" at bounding box center [417, 285] width 8 height 9
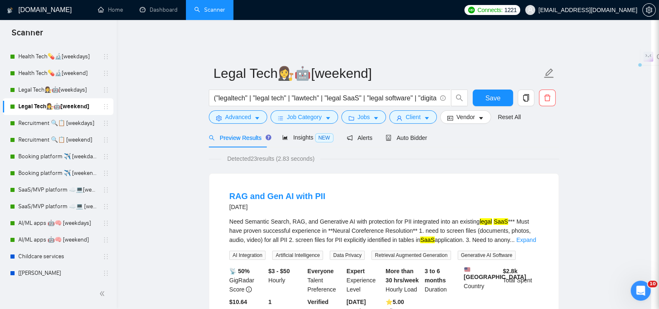
scroll to position [0, 0]
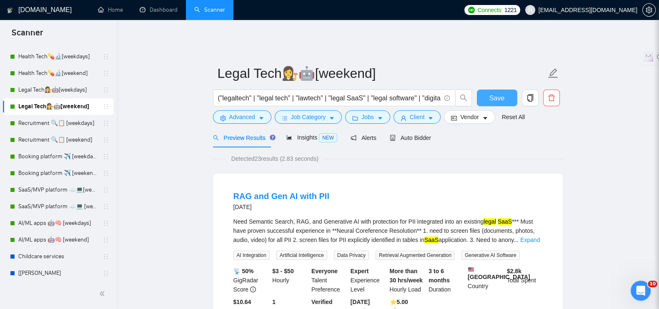
click at [498, 98] on button "Save" at bounding box center [497, 98] width 40 height 17
click at [65, 125] on link "Recruitment 🔍📋 [weekdays]" at bounding box center [57, 123] width 79 height 17
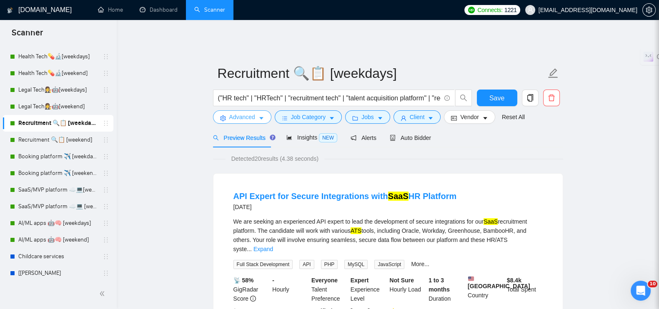
click at [248, 115] on span "Advanced" at bounding box center [242, 117] width 26 height 9
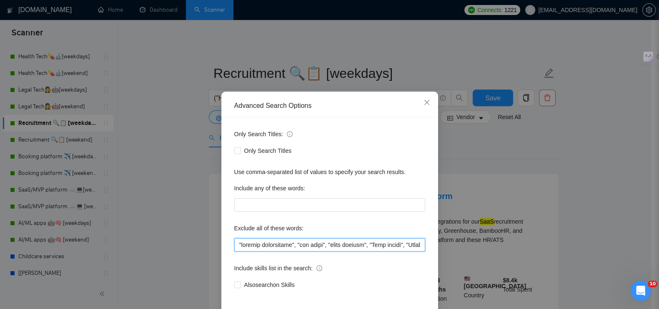
click at [234, 244] on input "text" at bounding box center [329, 244] width 191 height 13
paste input ""wordpress developer", "wordpress web developer", "wordpress website developer"…"
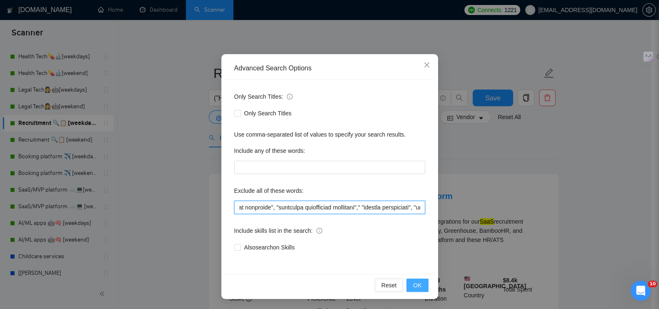
type input ""loremipsu dolorsita", "consectet adi elitseddo", "eiusmodte incidid utlaboree"…"
click at [415, 282] on span "OK" at bounding box center [417, 285] width 8 height 9
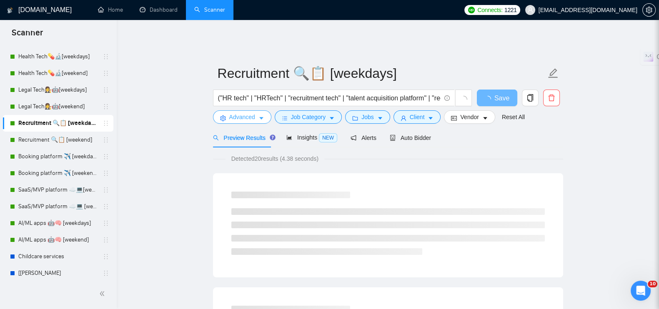
scroll to position [0, 0]
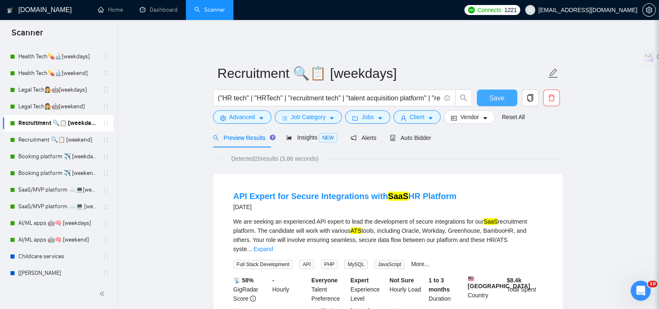
click at [491, 95] on span "Save" at bounding box center [496, 98] width 15 height 10
click at [58, 138] on link "Recruitment 🔍📋 [weekend]" at bounding box center [57, 140] width 79 height 17
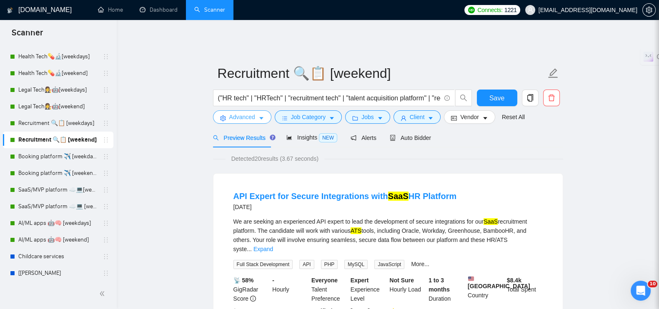
click at [257, 112] on button "Advanced" at bounding box center [242, 116] width 58 height 13
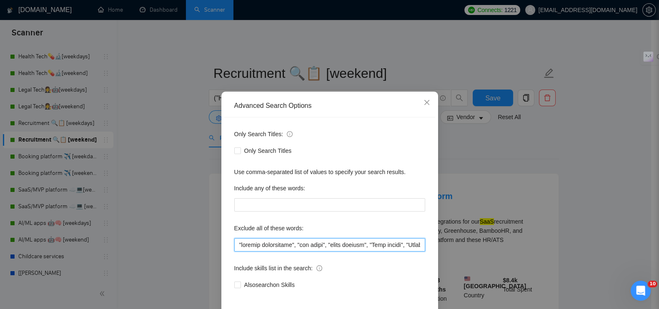
click at [234, 241] on input "text" at bounding box center [329, 244] width 191 height 13
paste input ""wordpress developer", "wordpress web developer", "wordpress website developer"…"
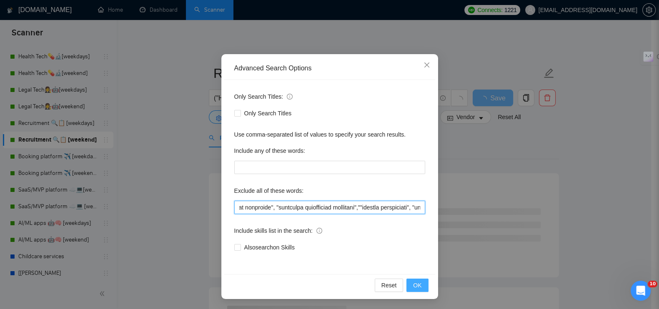
type input ""loremipsu dolorsita", "consectet adi elitseddo", "eiusmodte incidid utlaboree"…"
click at [414, 291] on button "OK" at bounding box center [417, 285] width 22 height 13
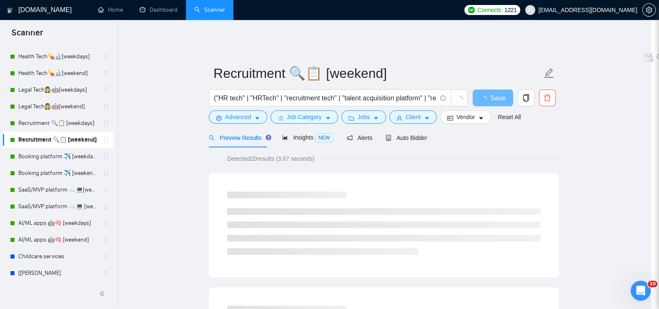
scroll to position [0, 0]
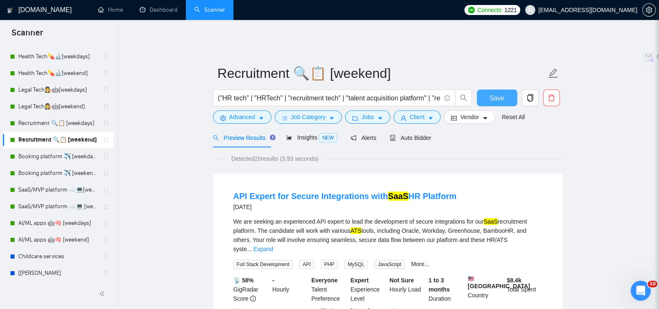
click at [505, 90] on button "Save" at bounding box center [497, 98] width 40 height 17
click at [49, 157] on link "Booking platform ✈️ [weekdays]" at bounding box center [57, 156] width 79 height 17
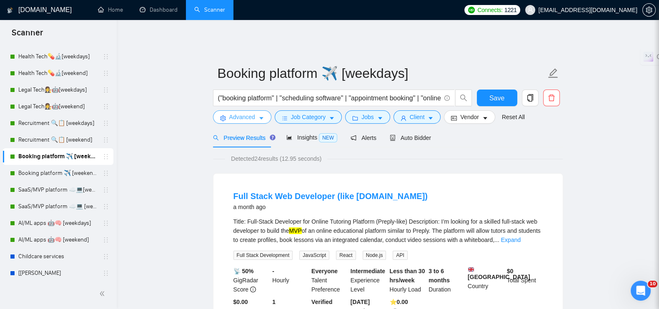
click at [231, 113] on span "Advanced" at bounding box center [242, 117] width 26 height 9
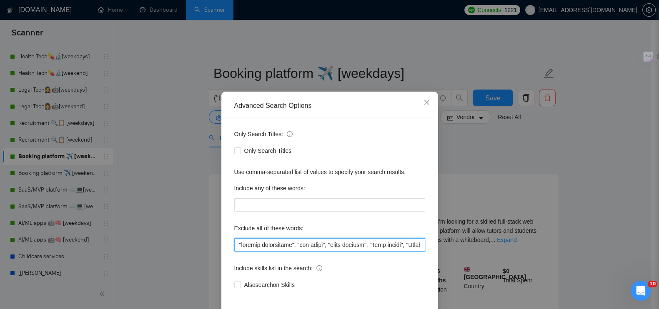
click at [234, 245] on input "text" at bounding box center [329, 244] width 191 height 13
paste input ""wordpress developer", "wordpress web developer", "wordpress website developer"…"
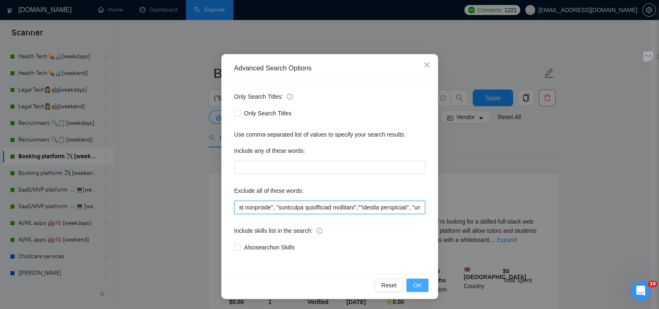
type input ""loremipsu dolorsita", "consectet adi elitseddo", "eiusmodte incidid utlaboree"…"
click at [409, 283] on button "OK" at bounding box center [417, 285] width 22 height 13
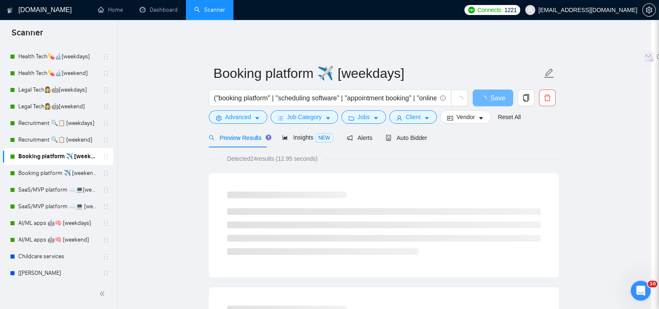
scroll to position [0, 0]
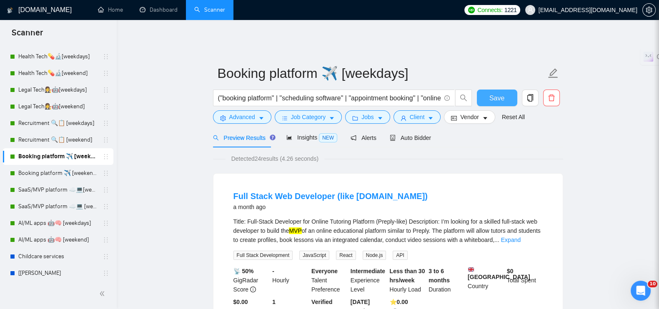
click at [487, 93] on button "Save" at bounding box center [497, 98] width 40 height 17
click at [43, 174] on link "Booking platform ✈️ [weekend]" at bounding box center [57, 173] width 79 height 17
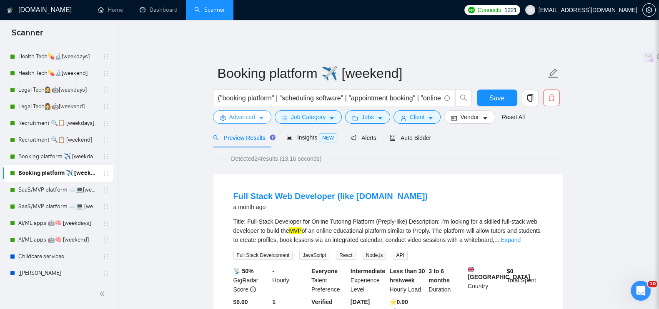
click at [238, 115] on span "Advanced" at bounding box center [242, 117] width 26 height 9
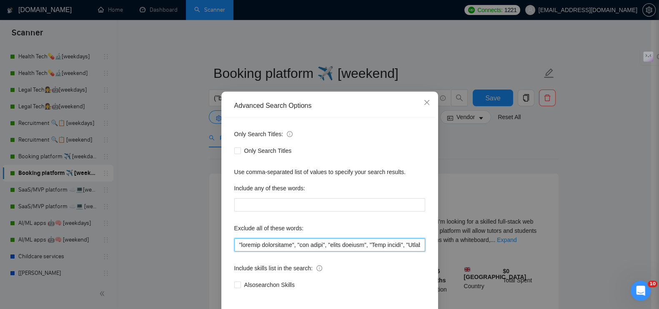
click at [234, 244] on input "text" at bounding box center [329, 244] width 191 height 13
paste input ""wordpress developer", "wordpress web developer", "wordpress website developer"…"
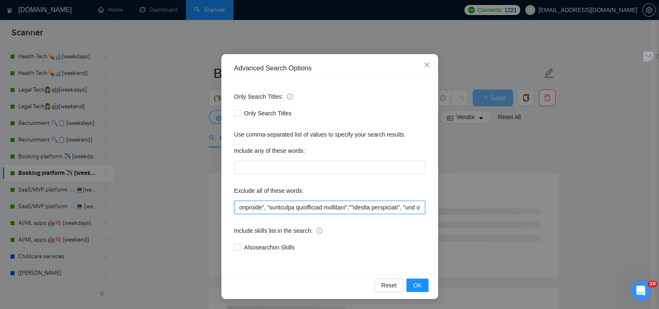
scroll to position [0, 732]
click at [405, 208] on input "text" at bounding box center [329, 207] width 191 height 13
click at [396, 207] on input "text" at bounding box center [329, 207] width 191 height 13
drag, startPoint x: 402, startPoint y: 208, endPoint x: 144, endPoint y: 209, distance: 258.1
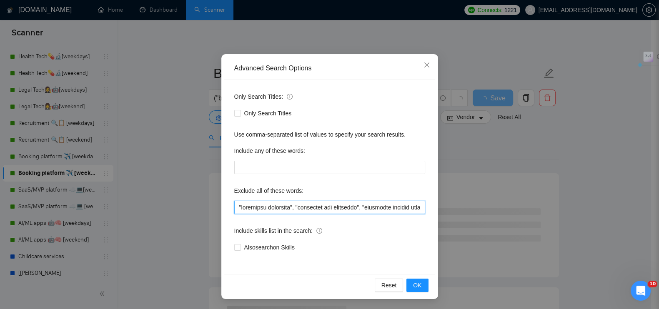
click at [144, 209] on div "Advanced Search Options Only Search Titles: Only Search Titles Use comma-separa…" at bounding box center [329, 154] width 659 height 309
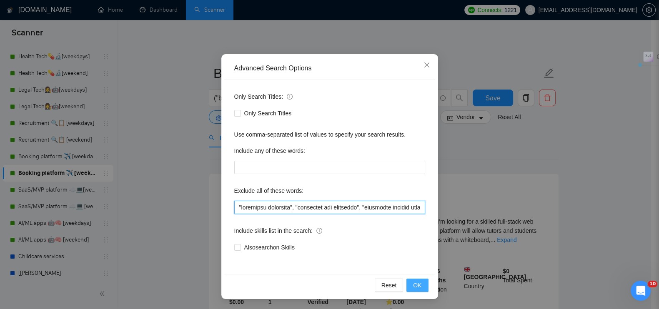
type input ""loremipsu dolorsita", "consectet adi elitseddo", "eiusmodte incidid utlaboree"…"
click at [419, 283] on button "OK" at bounding box center [417, 285] width 22 height 13
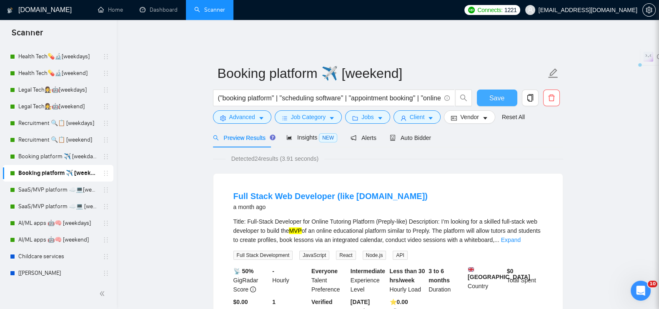
click at [490, 93] on span "Save" at bounding box center [496, 98] width 15 height 10
click at [52, 188] on link "SaaS/MVP platform ☁️💻[weekdays]" at bounding box center [57, 190] width 79 height 17
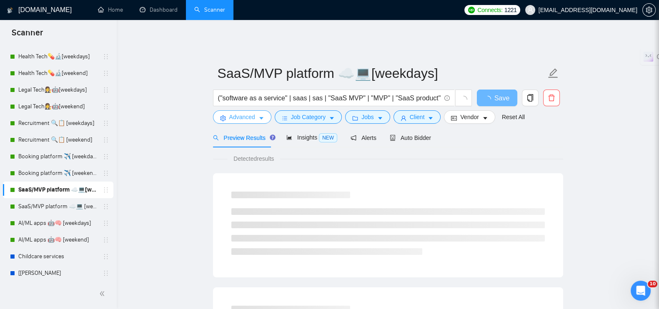
click at [238, 113] on span "Advanced" at bounding box center [242, 117] width 26 height 9
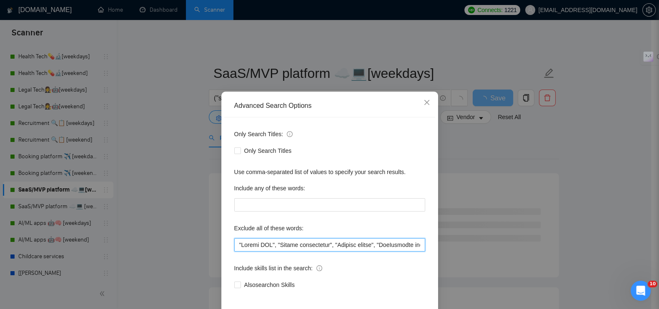
click at [234, 242] on input "text" at bounding box center [329, 244] width 191 height 13
paste input ""wordpress developer", "wordpress web developer", "wordpress website developer"…"
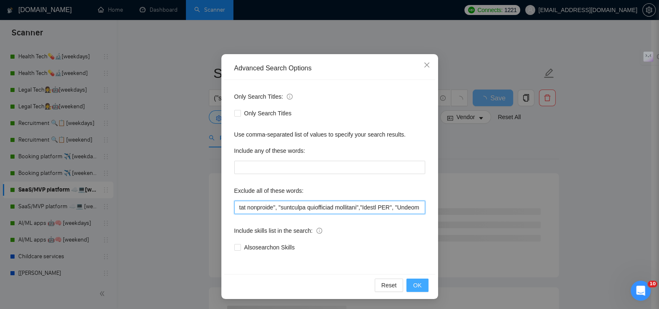
type input ""wordpress developer", "wordpress web developer", "wordpress website developer"…"
click at [413, 284] on span "OK" at bounding box center [417, 285] width 8 height 9
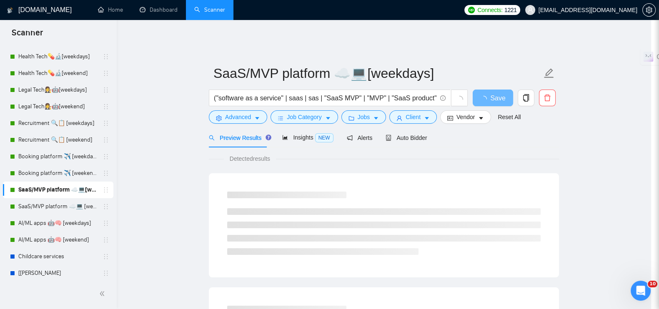
scroll to position [0, 0]
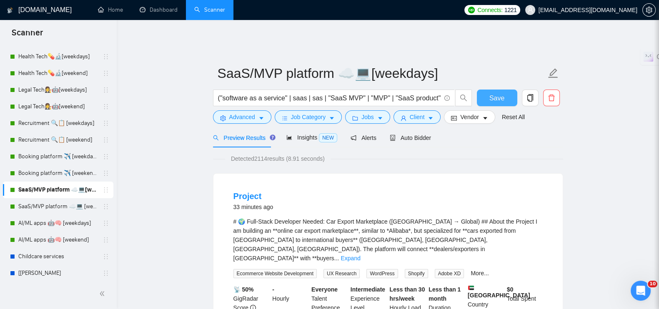
click at [493, 95] on span "Save" at bounding box center [496, 98] width 15 height 10
click at [67, 208] on link "SaaS/MVP platform ☁️💻 [weekend]" at bounding box center [57, 206] width 79 height 17
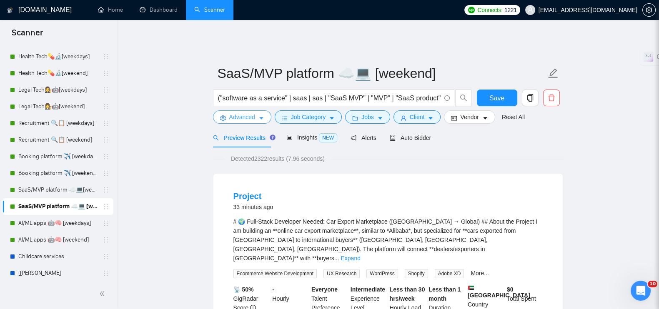
click at [250, 113] on span "Advanced" at bounding box center [242, 117] width 26 height 9
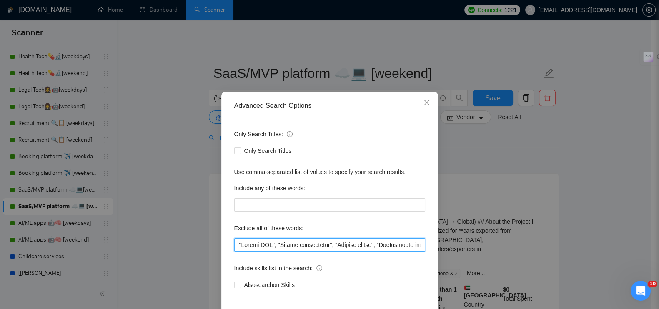
click at [234, 243] on input "text" at bounding box center [329, 244] width 191 height 13
paste input ""wordpress developer", "wordpress web developer", "wordpress website developer"…"
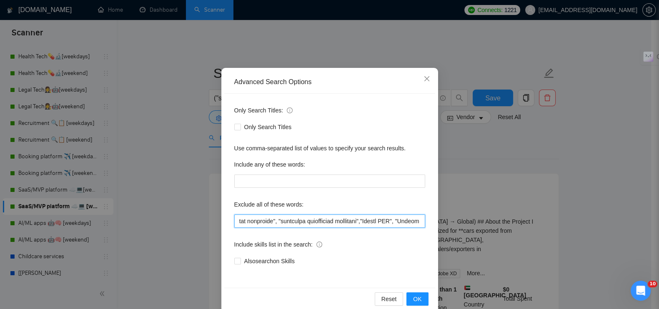
scroll to position [38, 0]
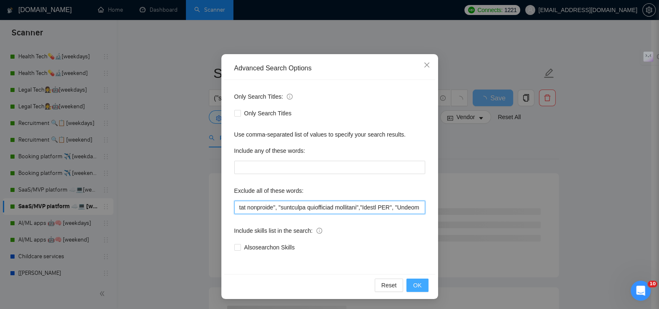
type input ""wordpress developer", "wordpress web developer", "wordpress website developer"…"
click at [414, 291] on button "OK" at bounding box center [417, 285] width 22 height 13
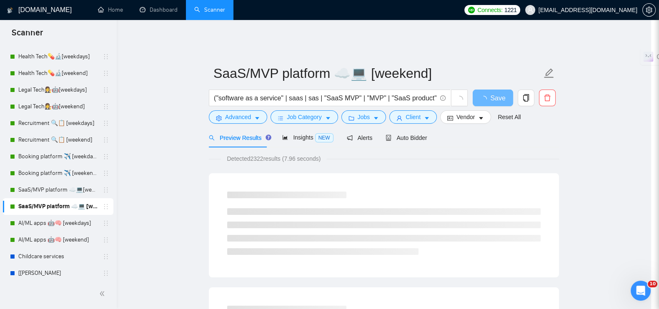
scroll to position [0, 0]
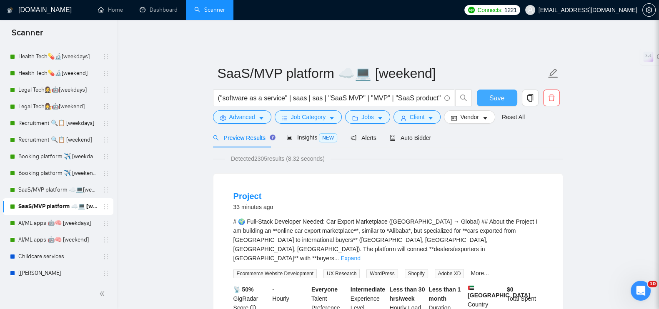
click at [510, 94] on button "Save" at bounding box center [497, 98] width 40 height 17
click at [73, 223] on link "AI/ML apps 🤖🧠 [weekdays]" at bounding box center [57, 223] width 79 height 17
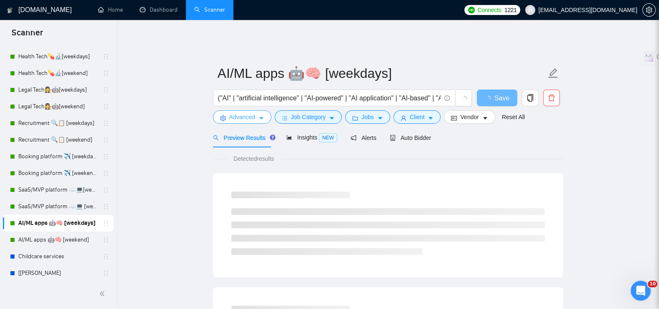
click at [250, 113] on span "Advanced" at bounding box center [242, 117] width 26 height 9
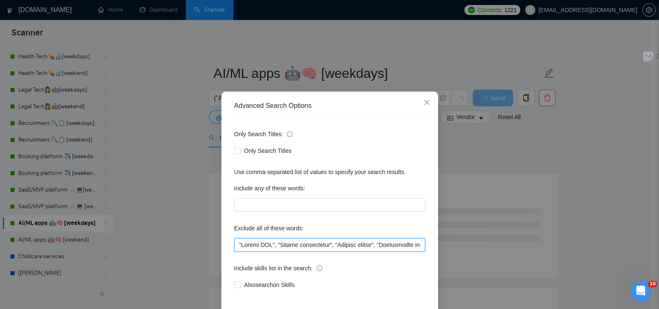
click at [234, 244] on input "text" at bounding box center [329, 244] width 191 height 13
paste input ""wordpress developer", "wordpress web developer", "wordpress website developer"…"
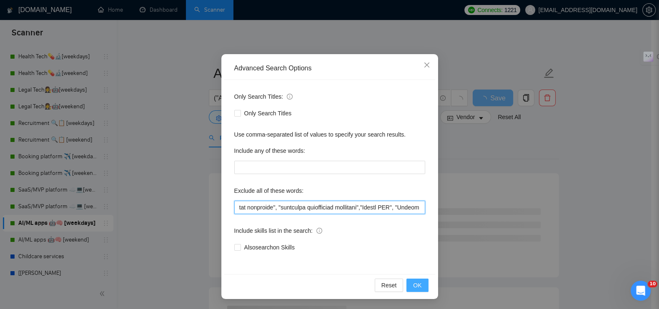
type input ""wordpress developer", "wordpress web developer", "wordpress website developer"…"
click at [414, 282] on span "OK" at bounding box center [417, 285] width 8 height 9
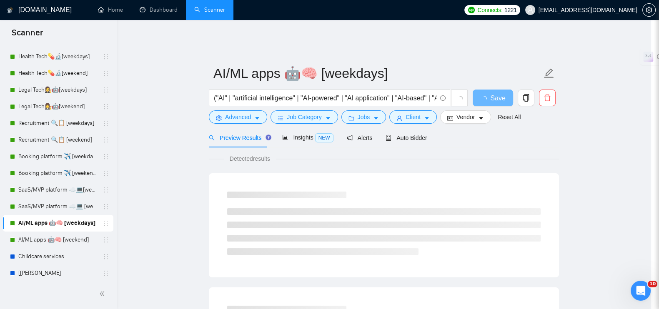
scroll to position [0, 0]
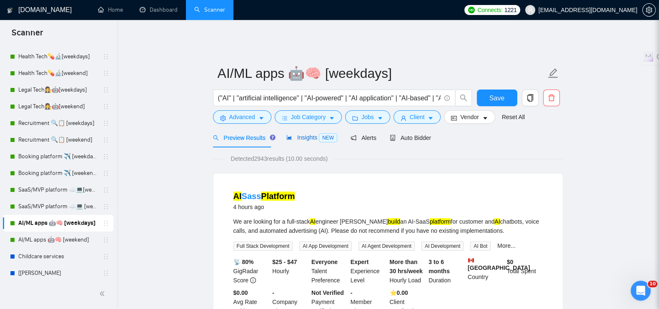
click at [304, 134] on span "Insights NEW" at bounding box center [311, 137] width 51 height 7
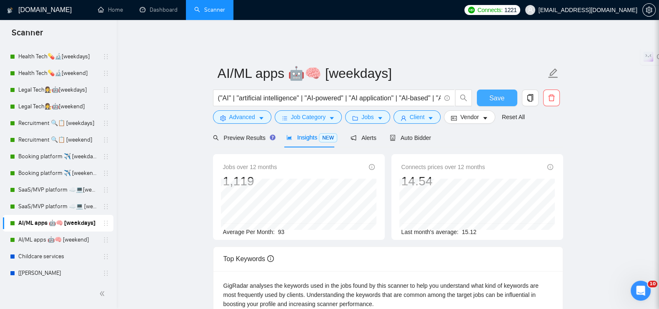
click at [480, 92] on button "Save" at bounding box center [497, 98] width 40 height 17
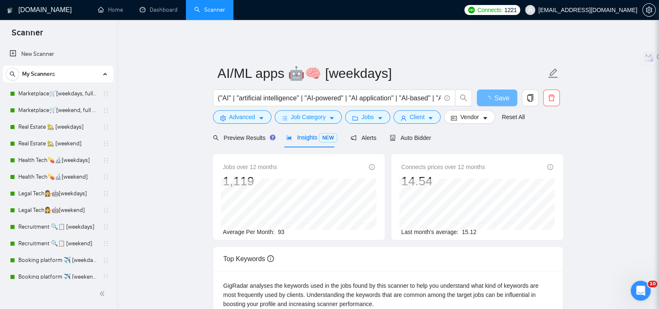
scroll to position [104, 0]
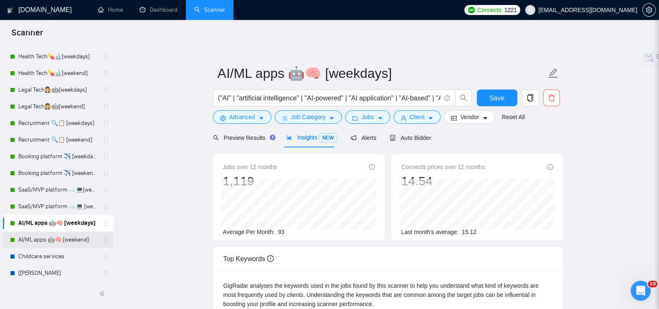
click at [70, 234] on link "AI/ML apps 🤖🧠 [weekend]" at bounding box center [57, 240] width 79 height 17
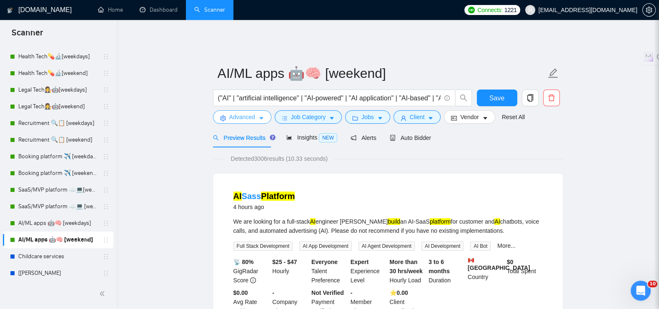
click at [246, 115] on span "Advanced" at bounding box center [242, 117] width 26 height 9
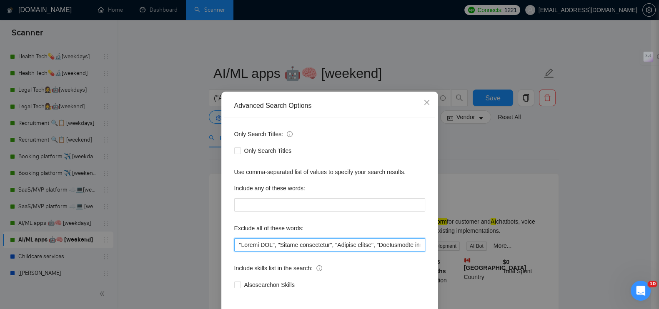
click at [234, 243] on input "text" at bounding box center [329, 244] width 191 height 13
paste input ""wordpress developer", "wordpress web developer", "wordpress website developer"…"
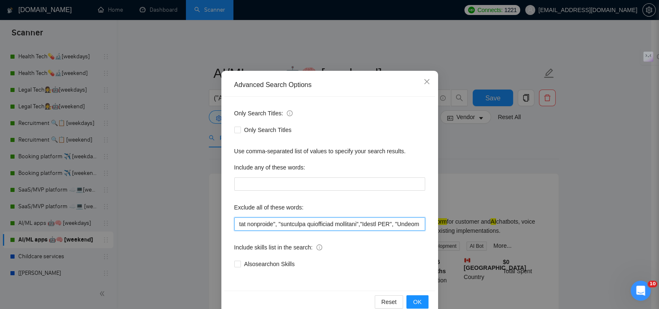
scroll to position [38, 0]
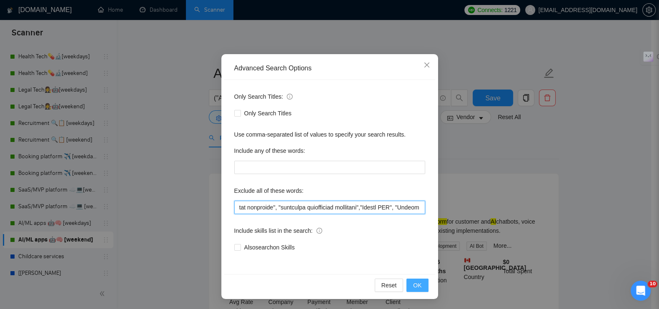
type input ""wordpress developer", "wordpress web developer", "wordpress website developer"…"
click at [419, 289] on button "OK" at bounding box center [417, 285] width 22 height 13
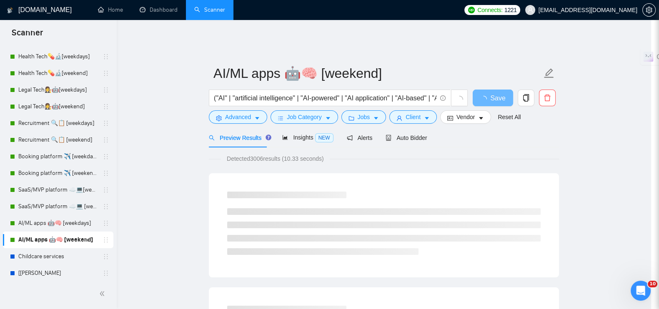
scroll to position [0, 0]
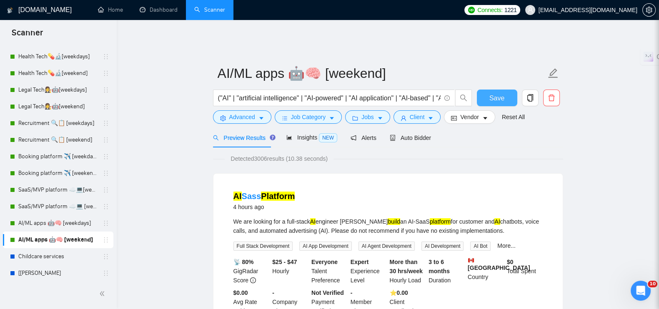
click at [495, 95] on span "Save" at bounding box center [496, 98] width 15 height 10
